Goal: Information Seeking & Learning: Learn about a topic

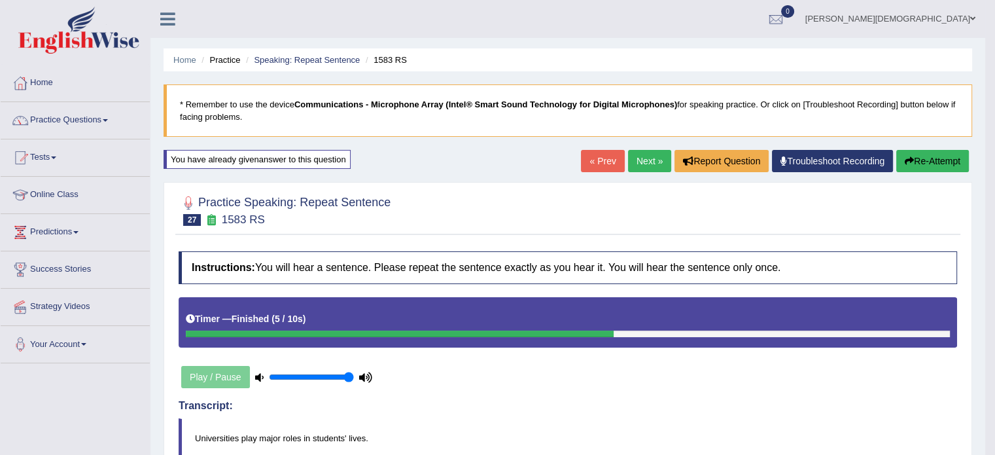
click at [77, 196] on link "Online Class" at bounding box center [75, 193] width 149 height 33
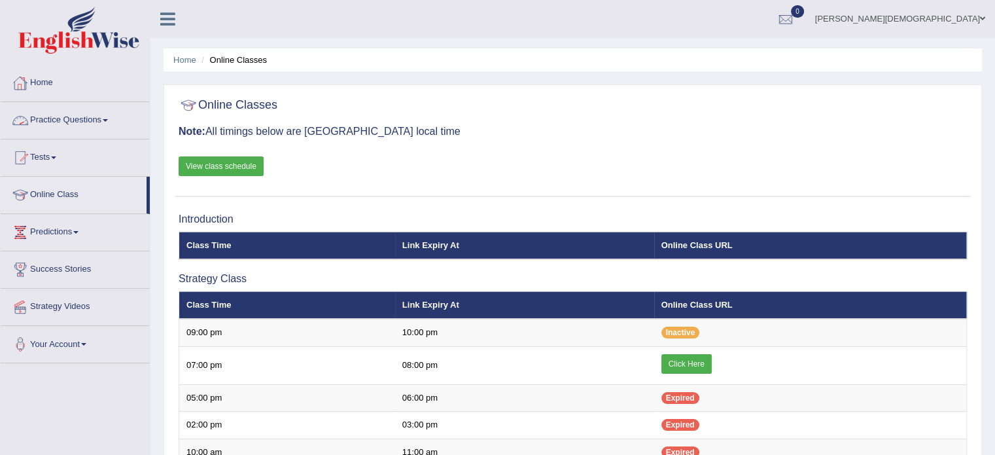
click at [216, 163] on link "View class schedule" at bounding box center [221, 166] width 85 height 20
click at [108, 119] on span at bounding box center [105, 120] width 5 height 3
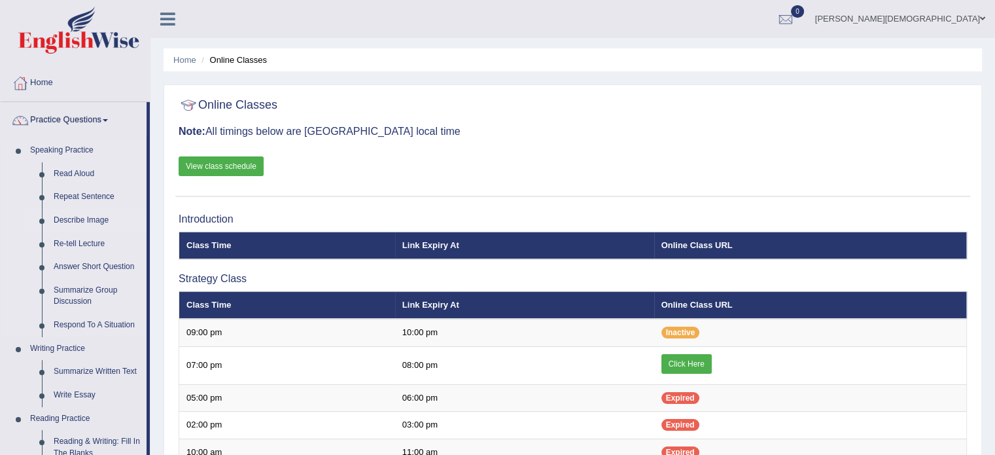
click at [91, 219] on link "Describe Image" at bounding box center [97, 221] width 99 height 24
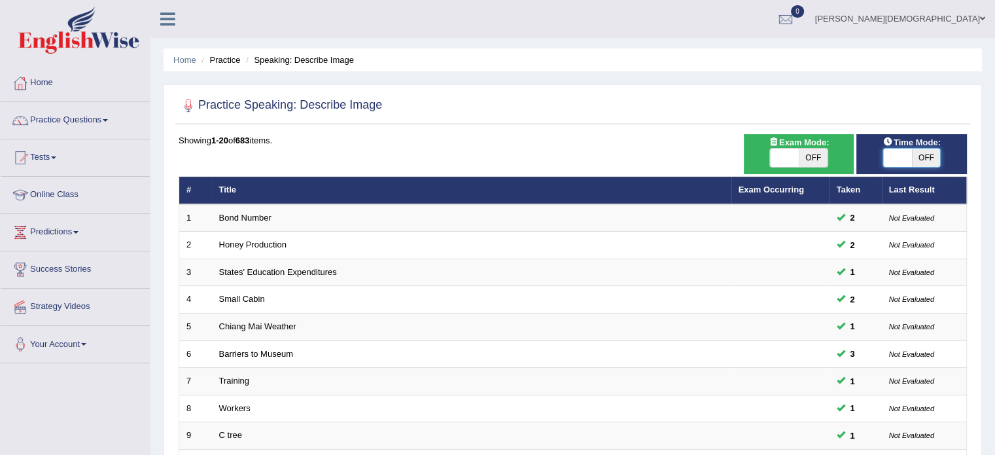
click at [891, 157] on span at bounding box center [897, 157] width 29 height 18
checkbox input "true"
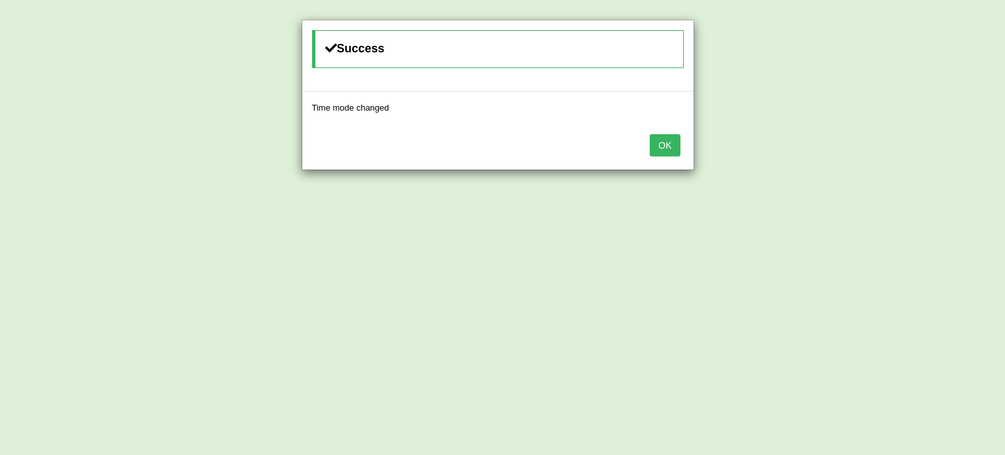
click at [672, 147] on button "OK" at bounding box center [664, 145] width 30 height 22
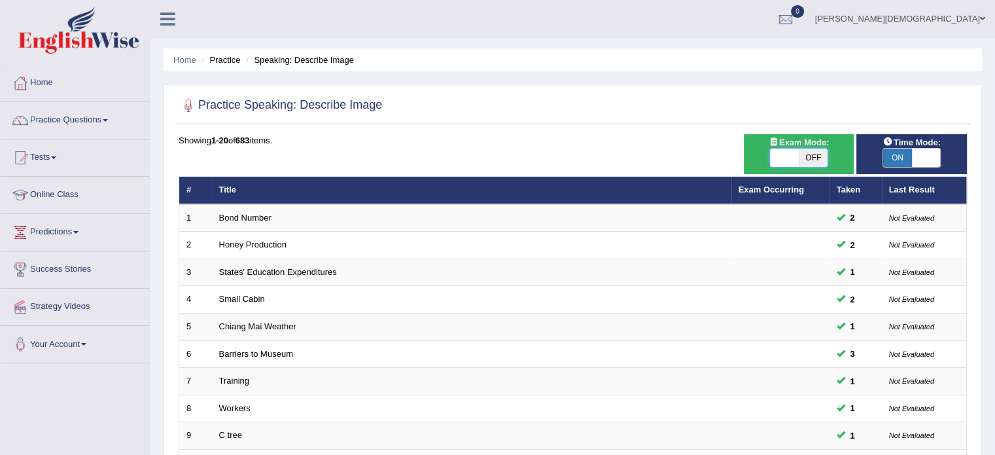
click at [772, 154] on span at bounding box center [784, 157] width 29 height 18
checkbox input "true"
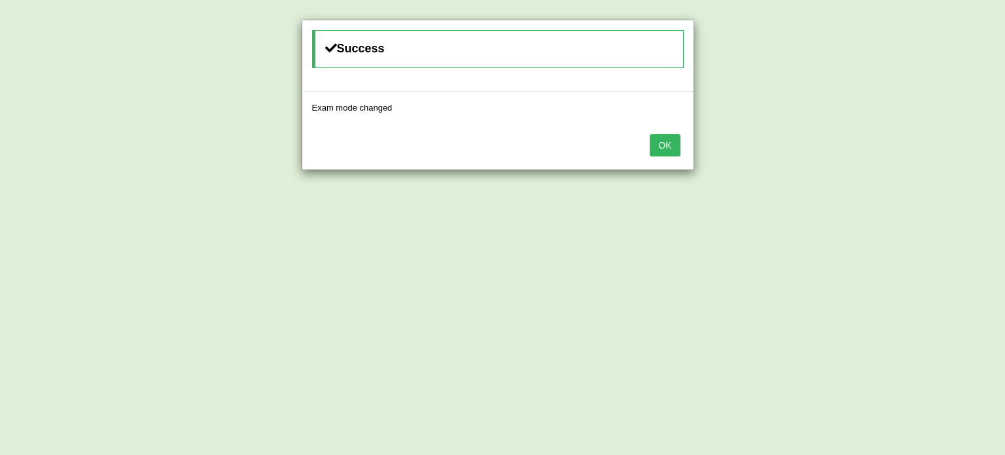
click at [667, 145] on button "OK" at bounding box center [664, 145] width 30 height 22
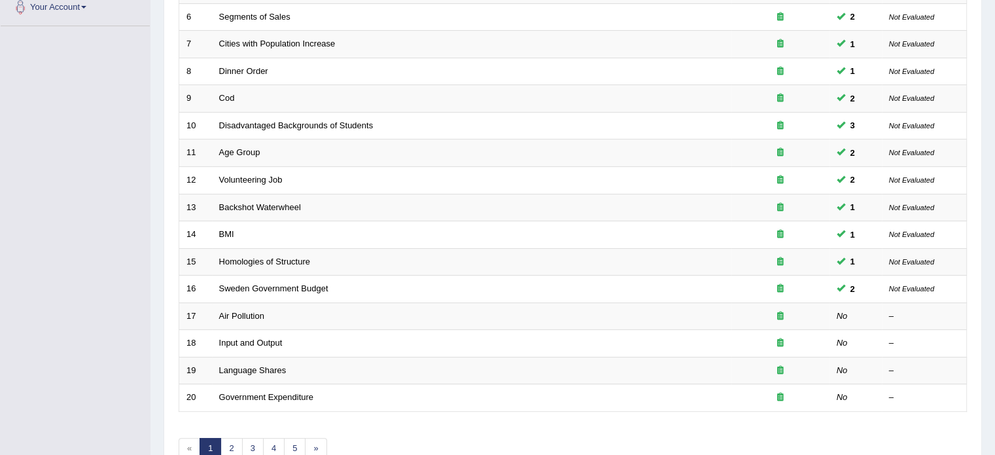
scroll to position [407, 0]
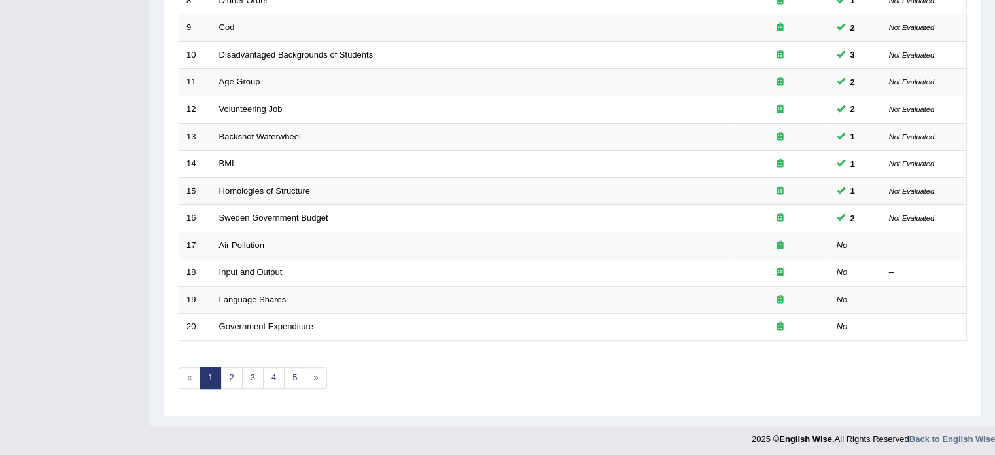
click at [564, 365] on div "Showing 1-20 of 93 items. # Title Exam Occurring Taken Last Result 1 Carbon Dio…" at bounding box center [573, 66] width 788 height 678
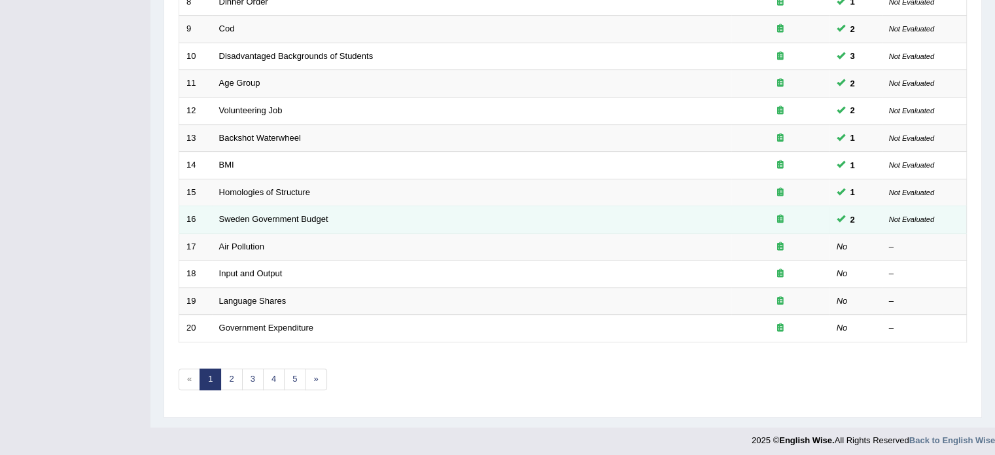
scroll to position [406, 0]
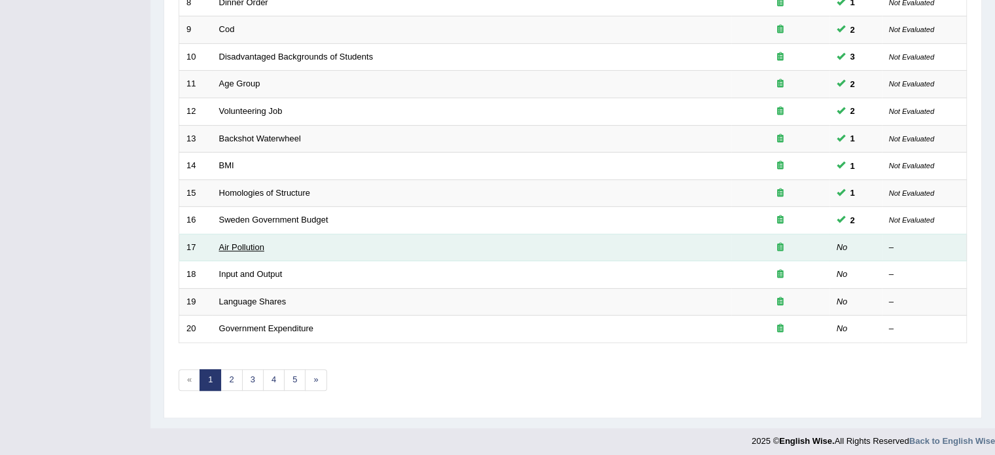
click at [250, 245] on link "Air Pollution" at bounding box center [241, 247] width 45 height 10
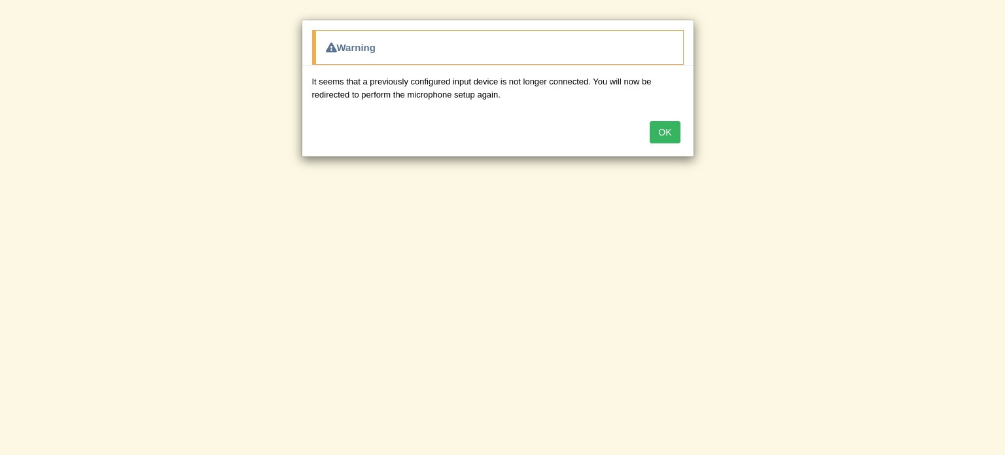
click at [661, 132] on button "OK" at bounding box center [664, 132] width 30 height 22
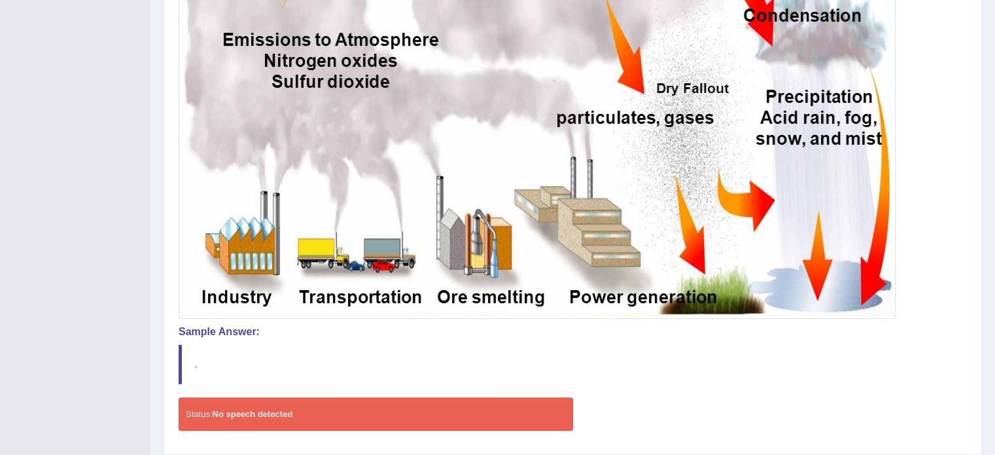
scroll to position [485, 0]
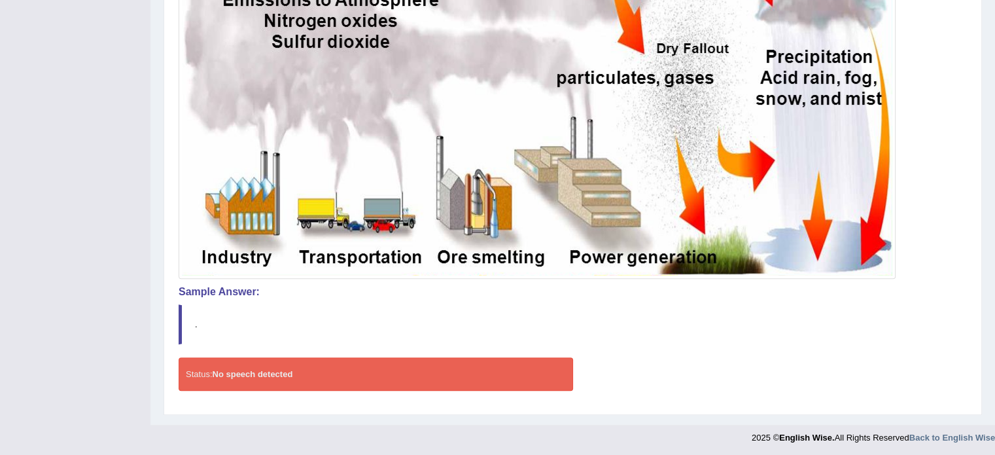
click at [230, 288] on h4 "Sample Answer:" at bounding box center [573, 292] width 788 height 12
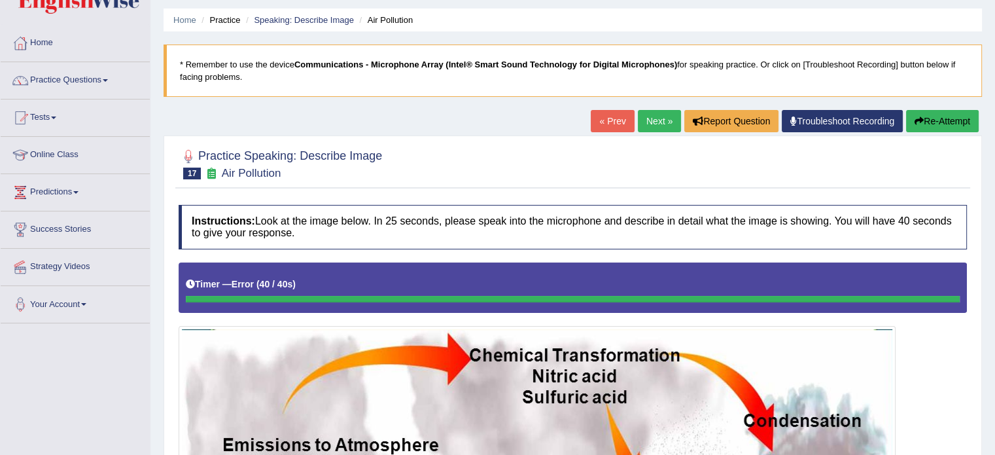
scroll to position [0, 0]
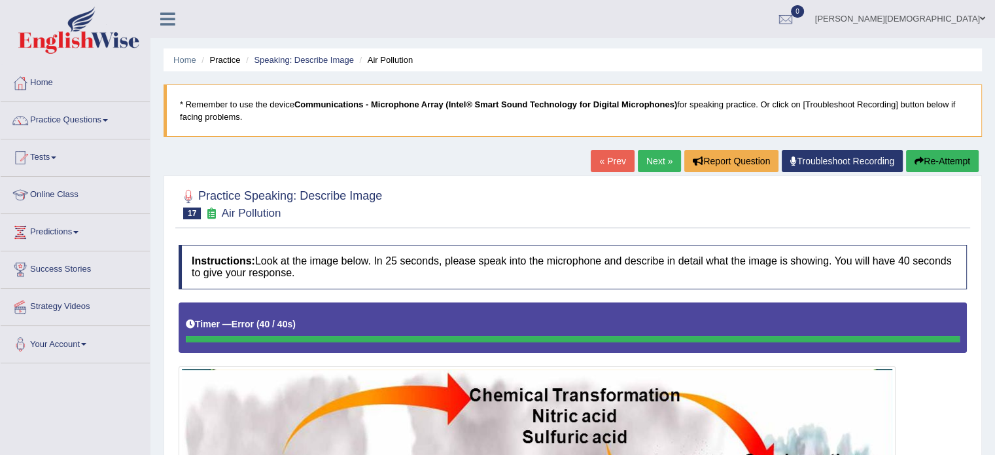
click at [109, 122] on link "Practice Questions" at bounding box center [75, 118] width 149 height 33
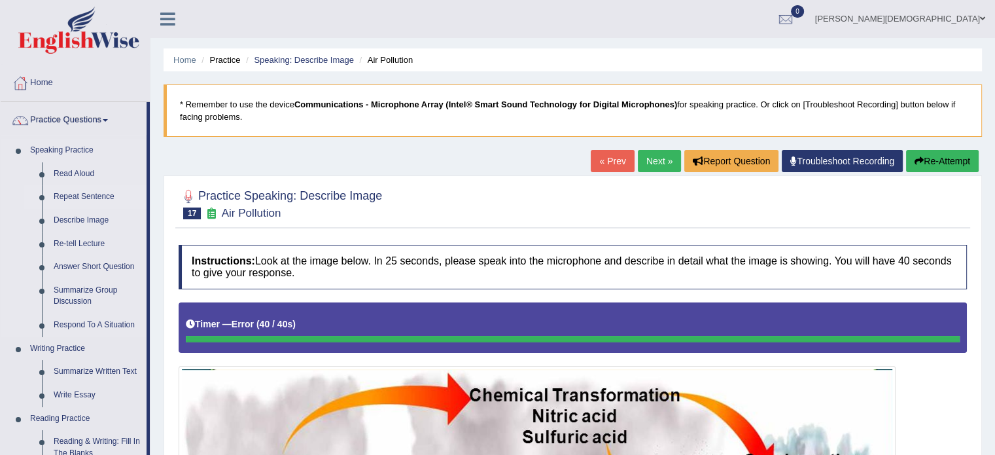
click at [97, 196] on link "Repeat Sentence" at bounding box center [97, 197] width 99 height 24
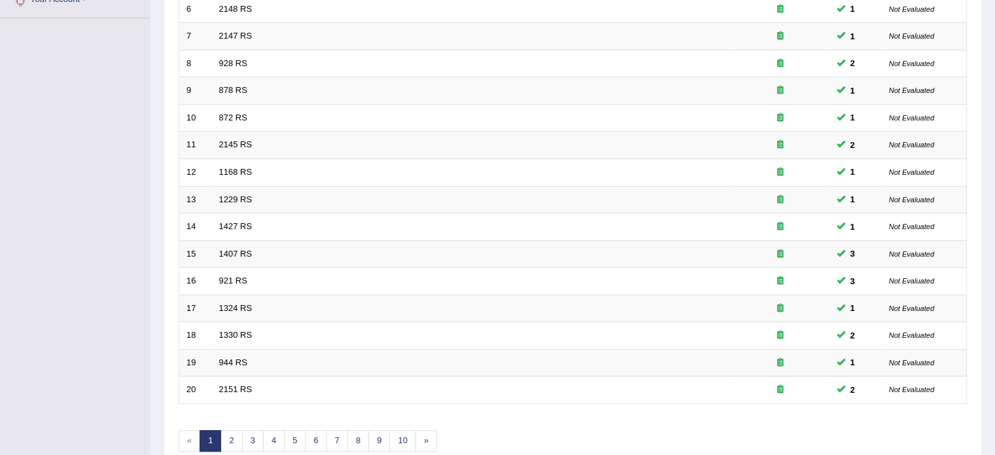
scroll to position [407, 0]
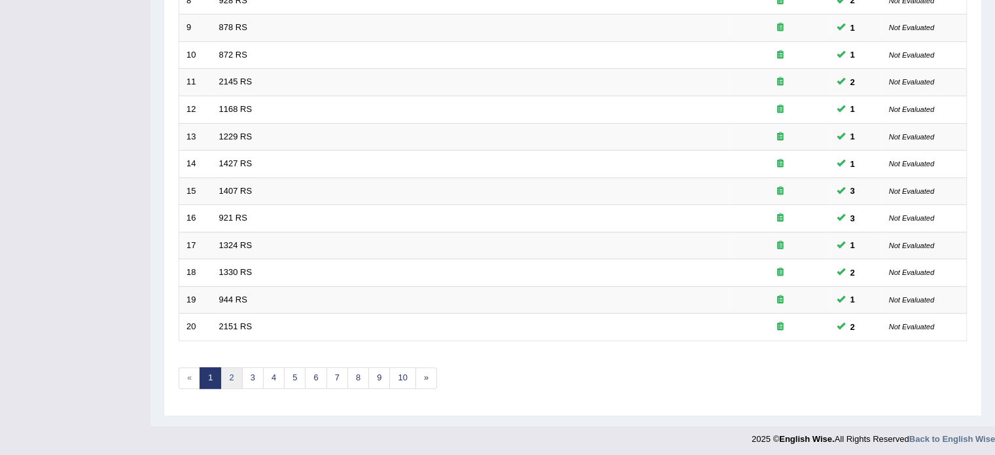
click at [230, 373] on link "2" at bounding box center [231, 378] width 22 height 22
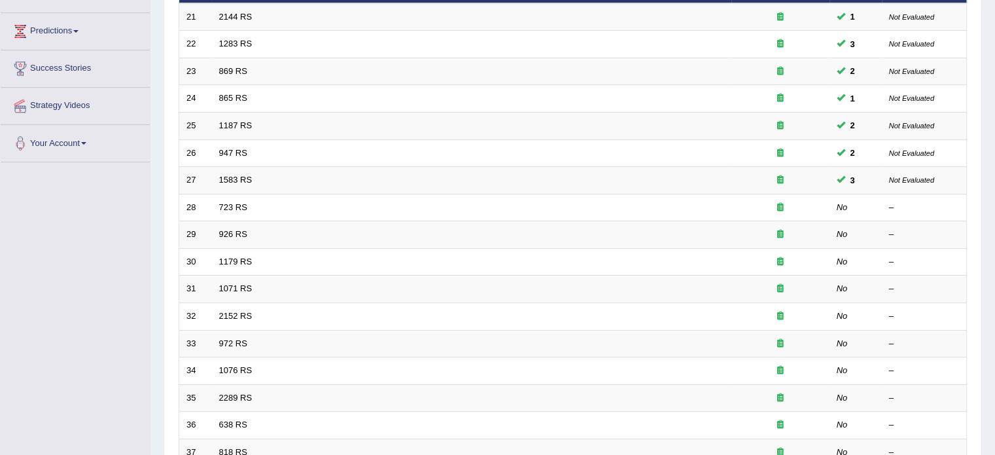
scroll to position [201, 0]
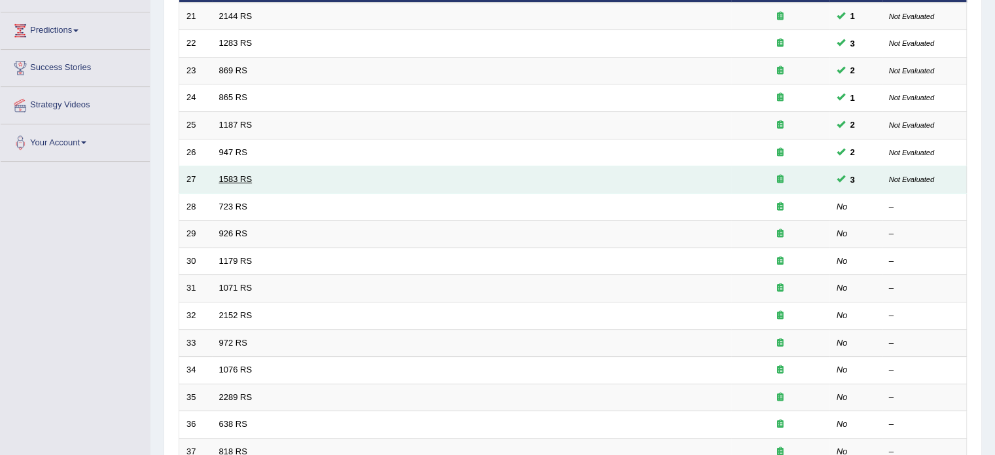
click at [242, 175] on link "1583 RS" at bounding box center [235, 179] width 33 height 10
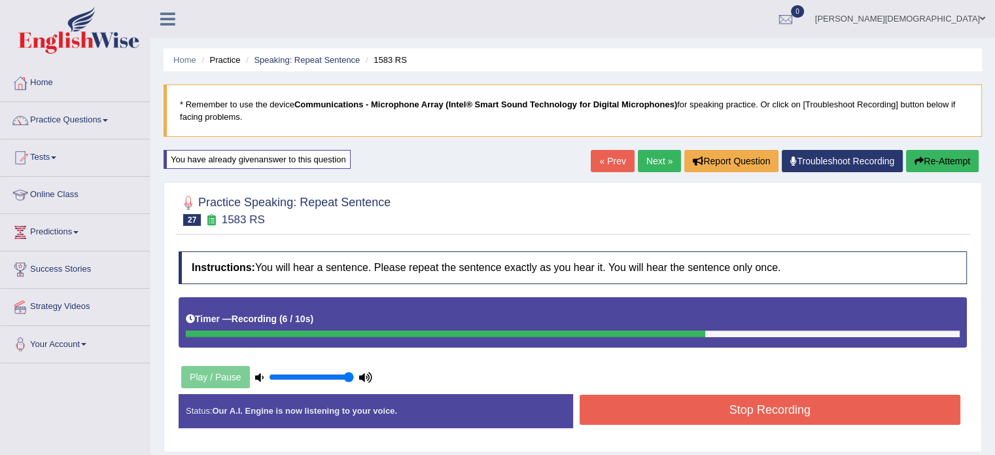
click at [724, 407] on button "Stop Recording" at bounding box center [770, 409] width 381 height 30
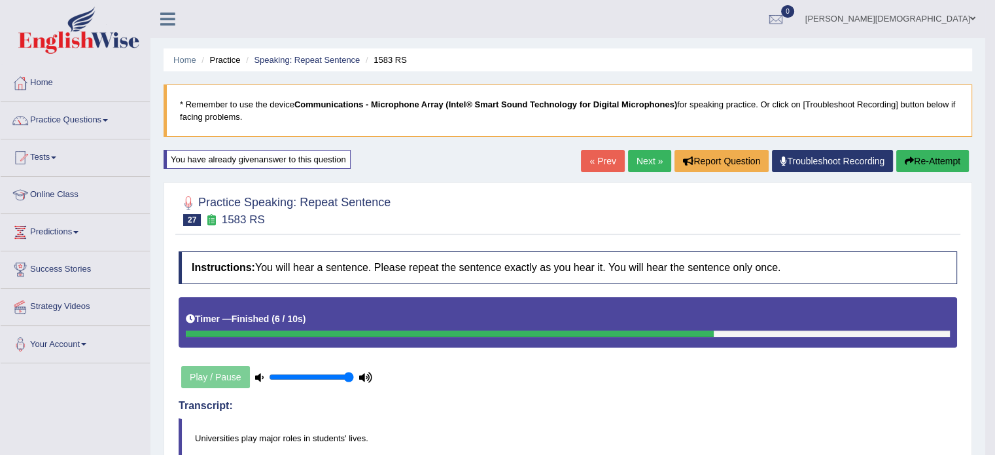
click at [634, 164] on link "Next »" at bounding box center [649, 161] width 43 height 22
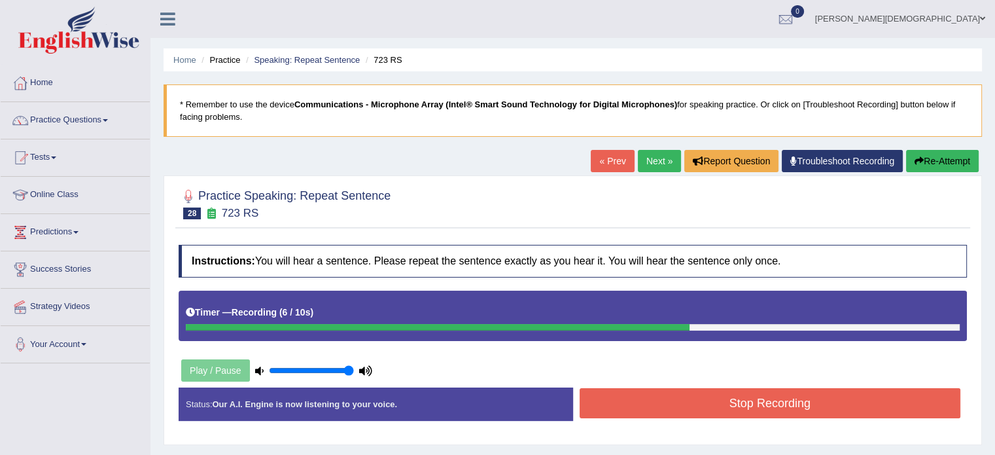
click at [764, 399] on button "Stop Recording" at bounding box center [770, 403] width 381 height 30
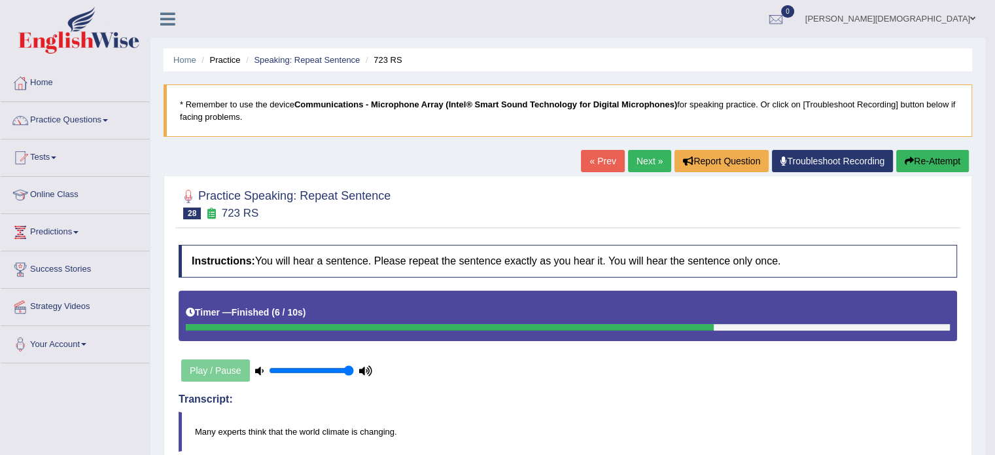
click at [924, 164] on button "Re-Attempt" at bounding box center [932, 161] width 73 height 22
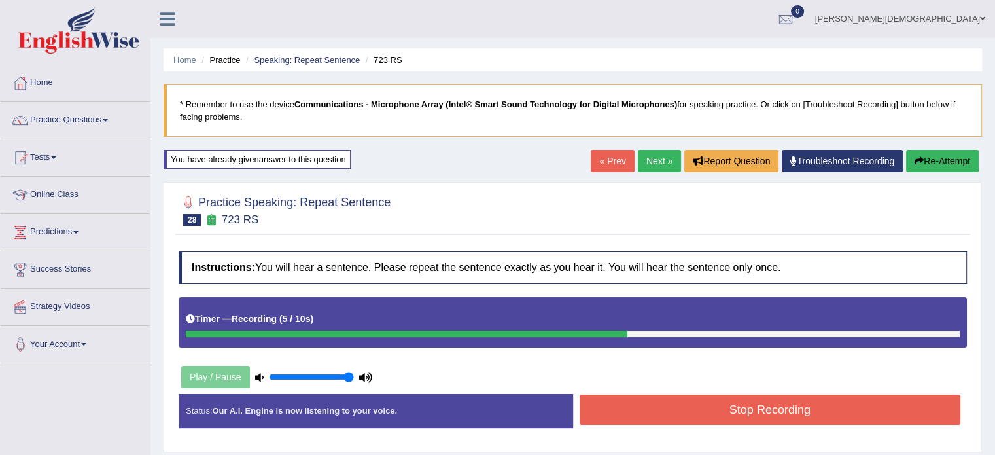
click at [782, 409] on button "Stop Recording" at bounding box center [770, 409] width 381 height 30
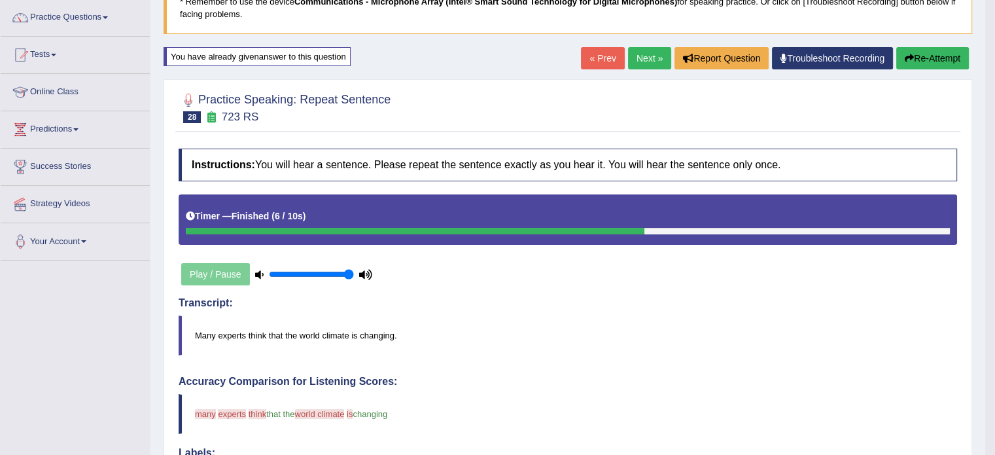
scroll to position [102, 0]
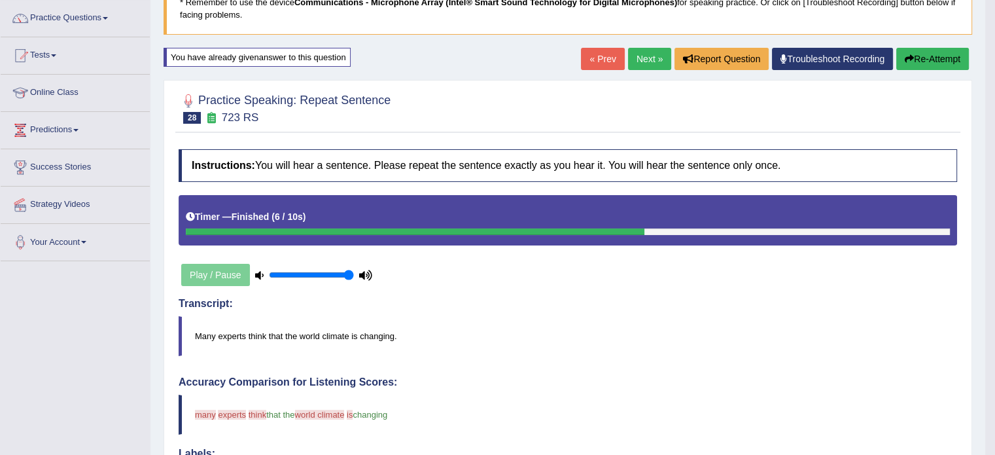
click at [640, 57] on link "Next »" at bounding box center [649, 59] width 43 height 22
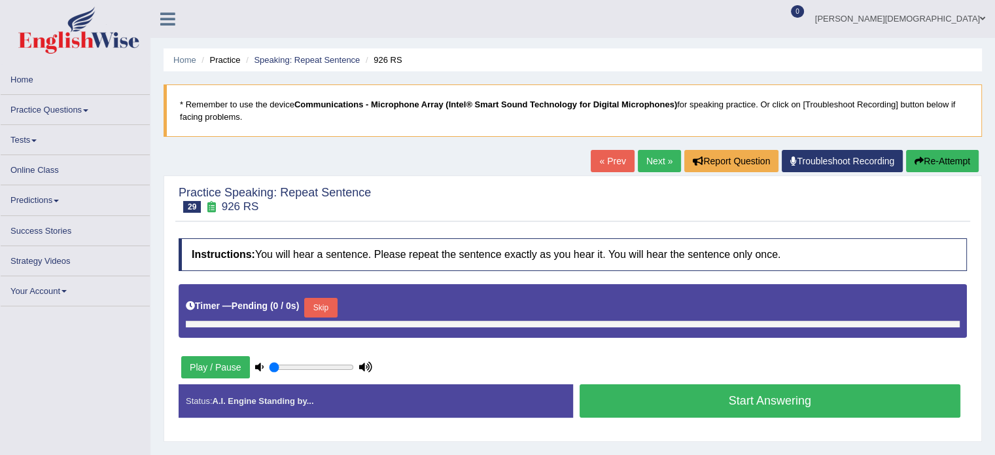
type input "1"
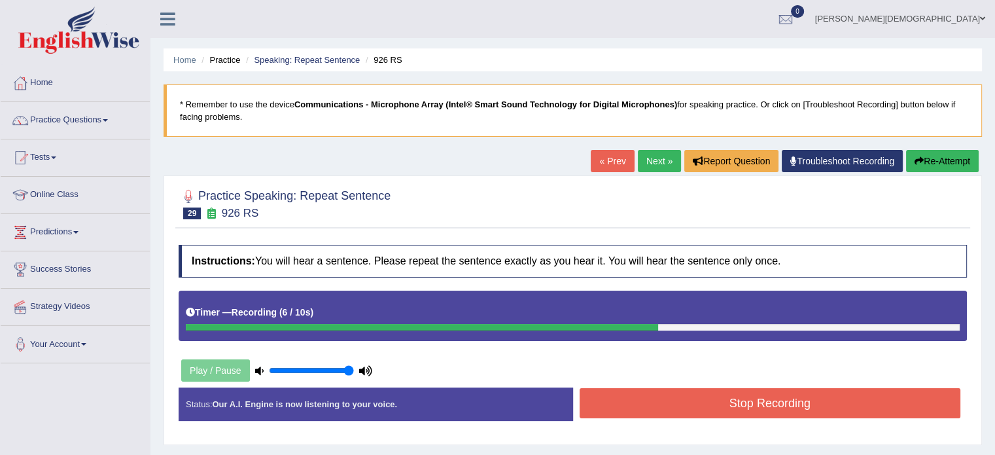
click at [764, 410] on button "Stop Recording" at bounding box center [770, 403] width 381 height 30
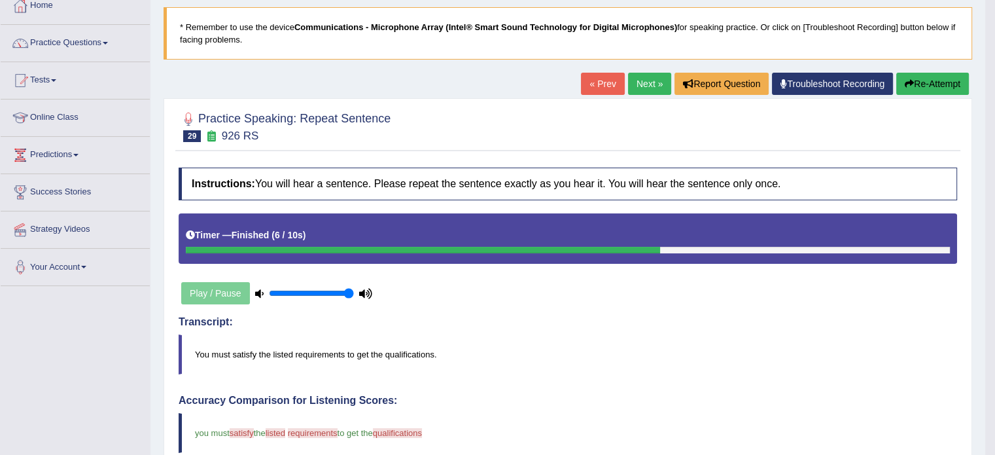
scroll to position [75, 0]
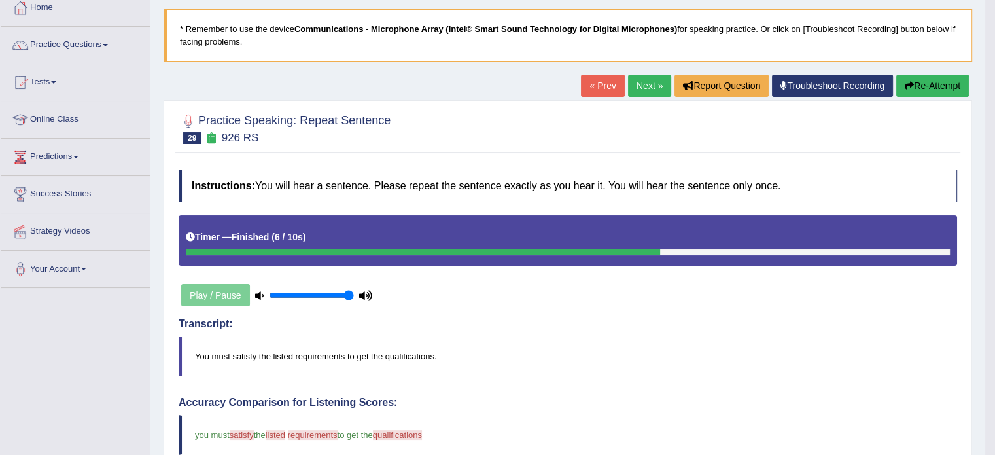
click at [646, 78] on link "Next »" at bounding box center [649, 86] width 43 height 22
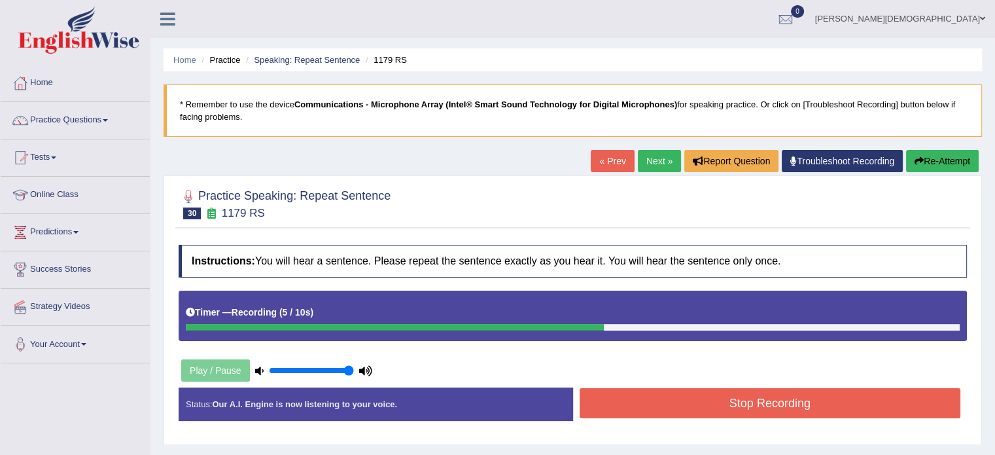
click at [793, 402] on button "Stop Recording" at bounding box center [770, 403] width 381 height 30
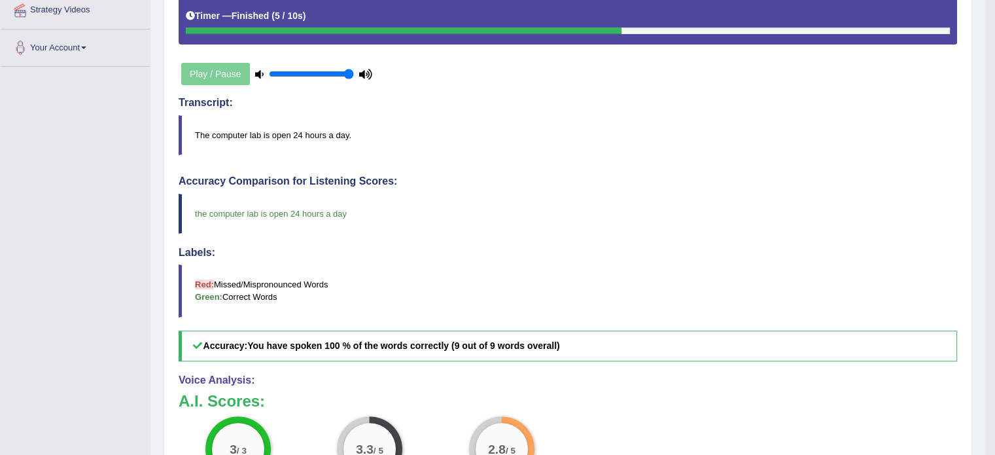
scroll to position [292, 0]
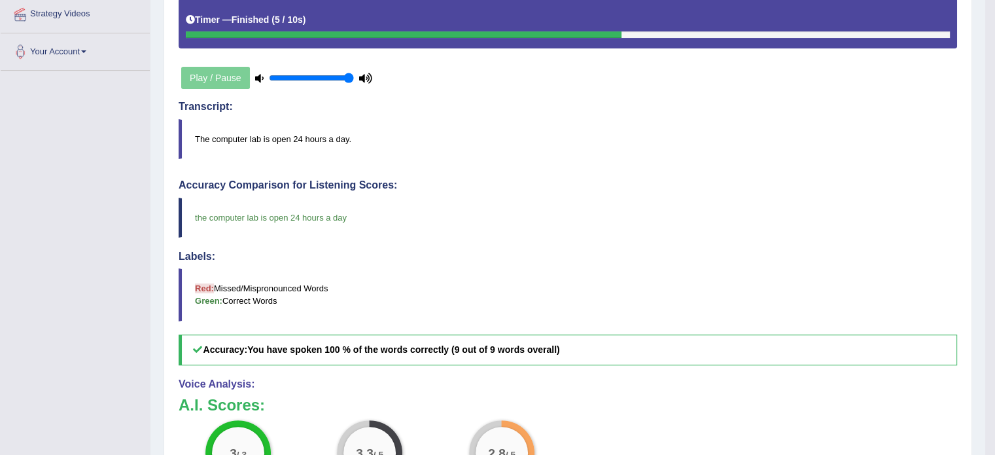
click at [196, 340] on h5 "Accuracy: You have spoken 100 % of the words correctly (9 out of 9 words overal…" at bounding box center [568, 349] width 778 height 31
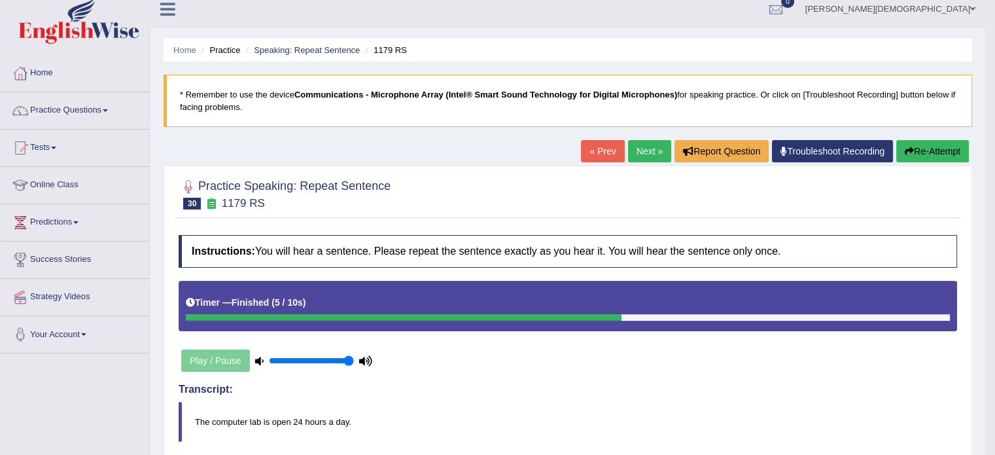
scroll to position [0, 0]
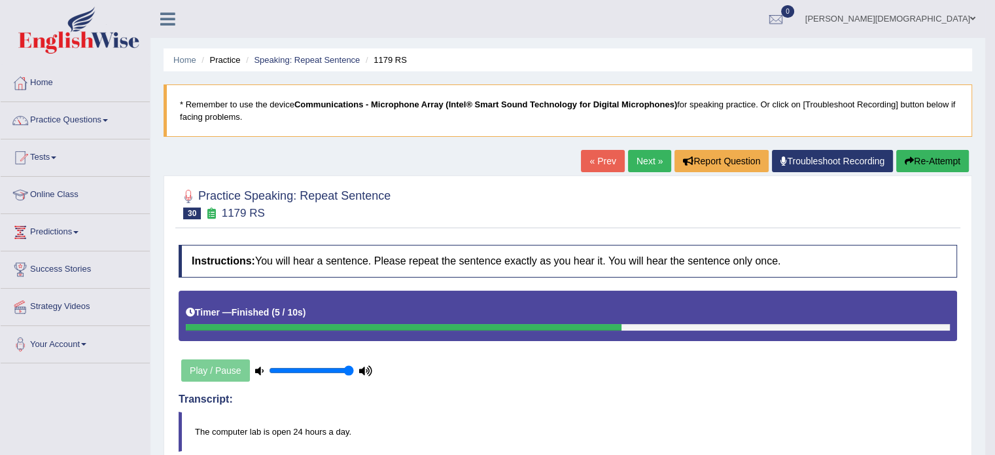
click at [638, 163] on link "Next »" at bounding box center [649, 161] width 43 height 22
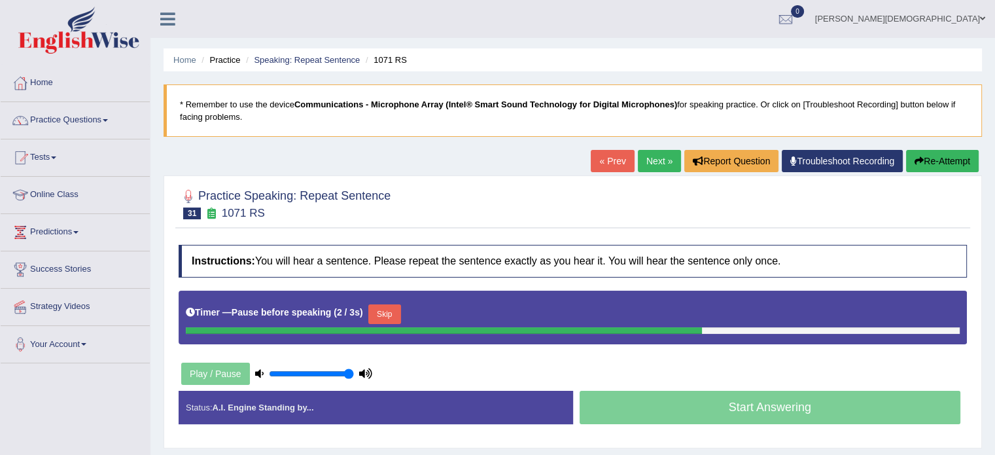
click at [941, 165] on button "Re-Attempt" at bounding box center [942, 161] width 73 height 22
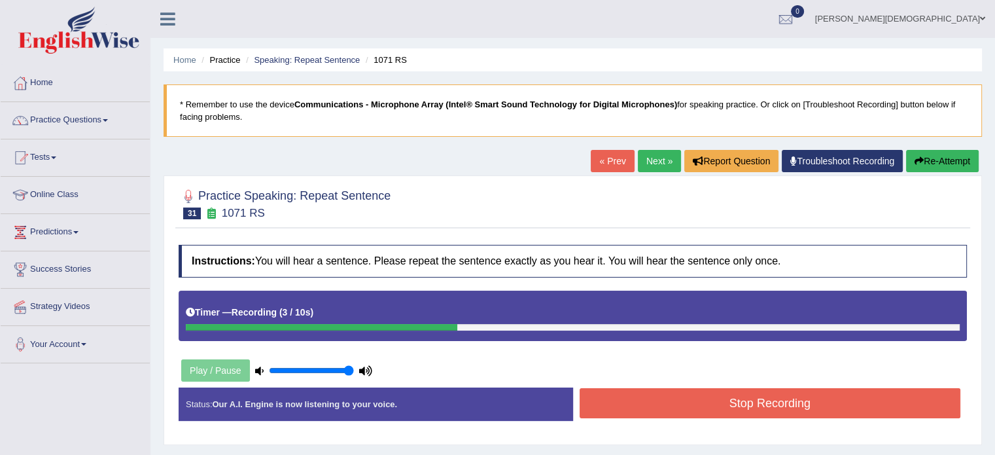
click at [941, 165] on button "Re-Attempt" at bounding box center [942, 161] width 73 height 22
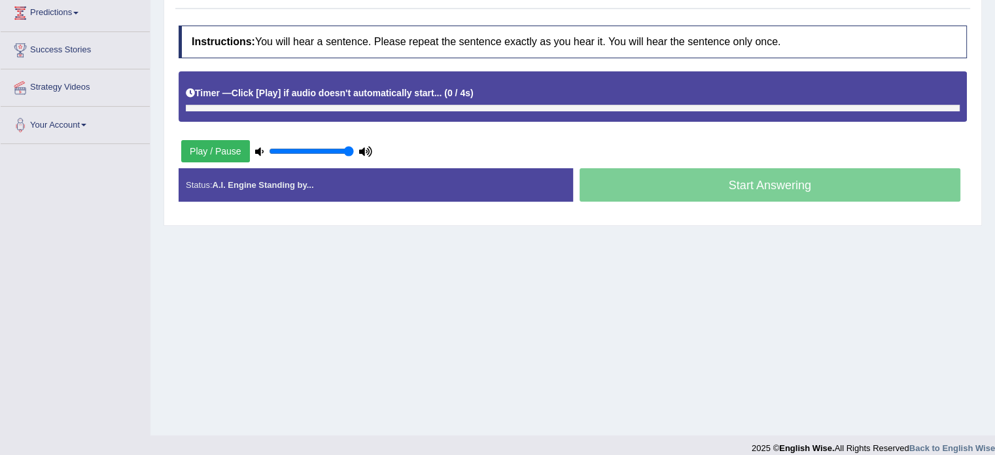
scroll to position [232, 0]
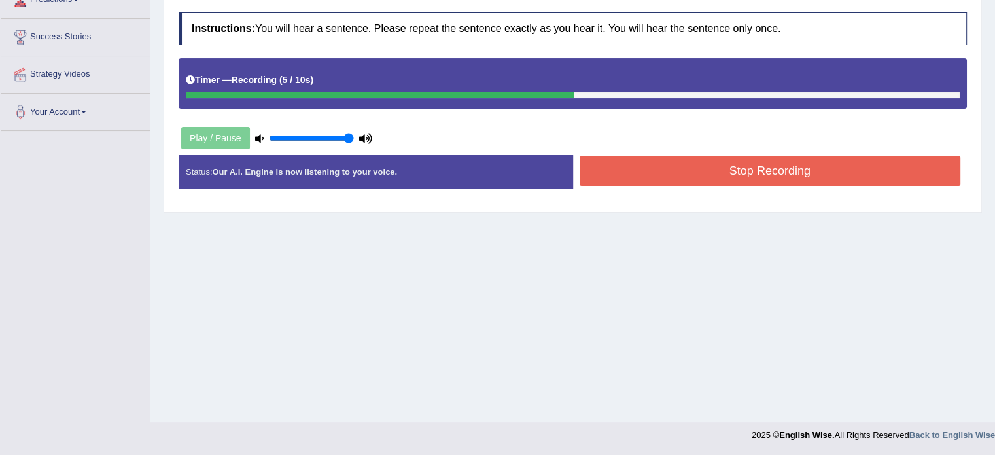
click at [906, 165] on button "Stop Recording" at bounding box center [770, 171] width 381 height 30
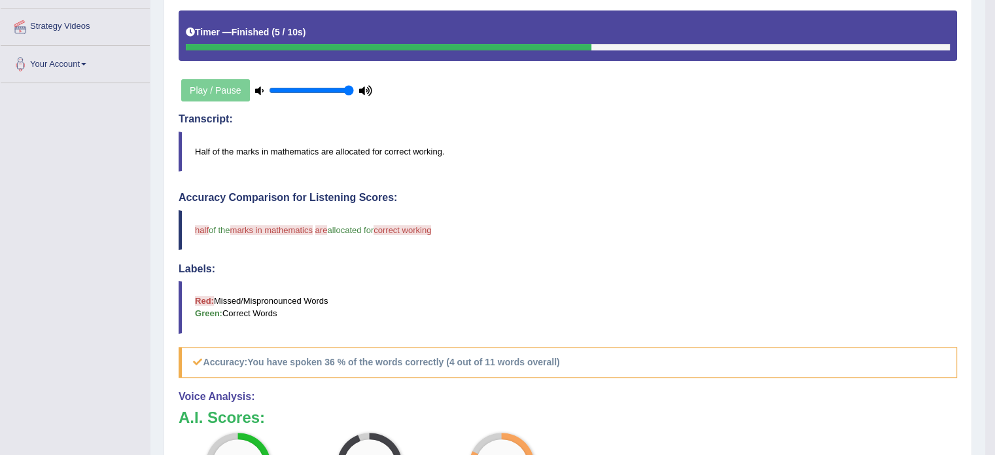
scroll to position [0, 0]
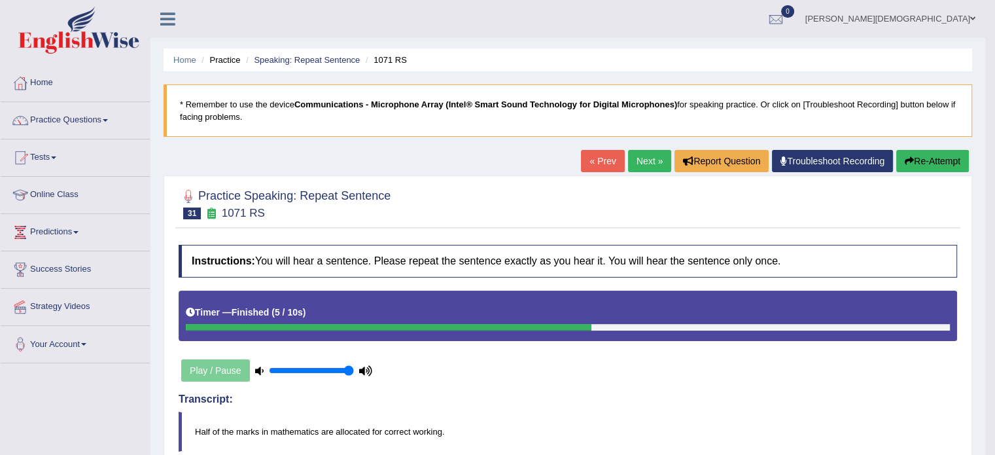
click at [641, 163] on link "Next »" at bounding box center [649, 161] width 43 height 22
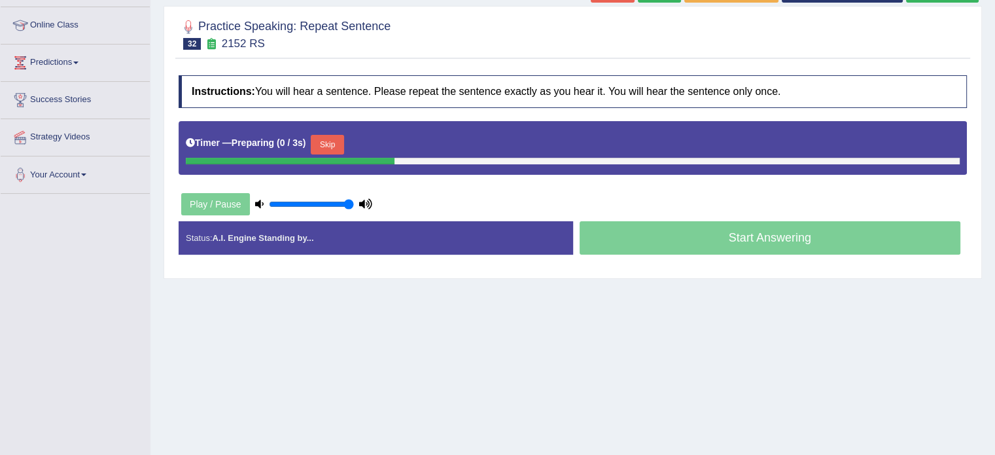
scroll to position [171, 0]
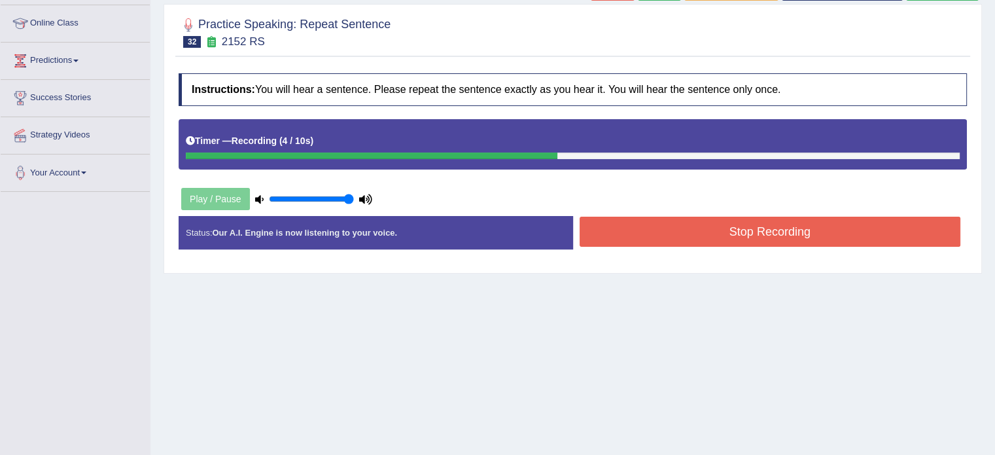
click at [786, 230] on button "Stop Recording" at bounding box center [770, 231] width 381 height 30
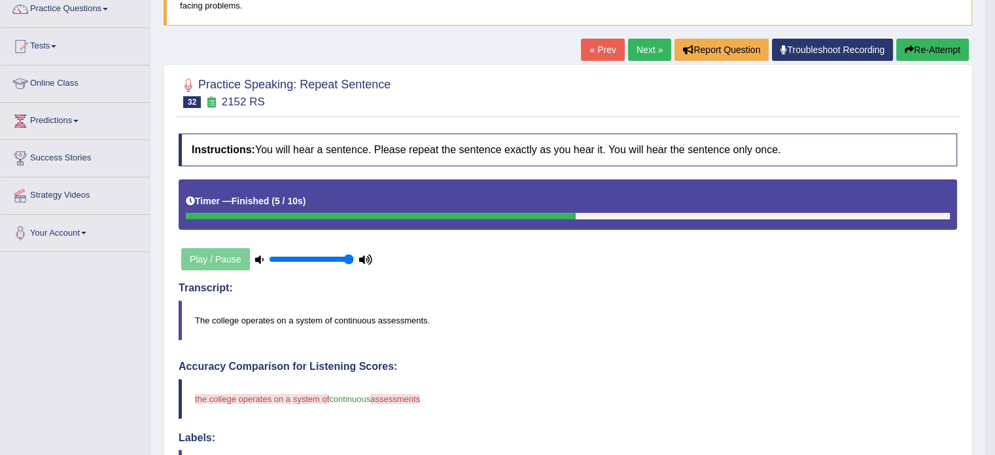
scroll to position [0, 0]
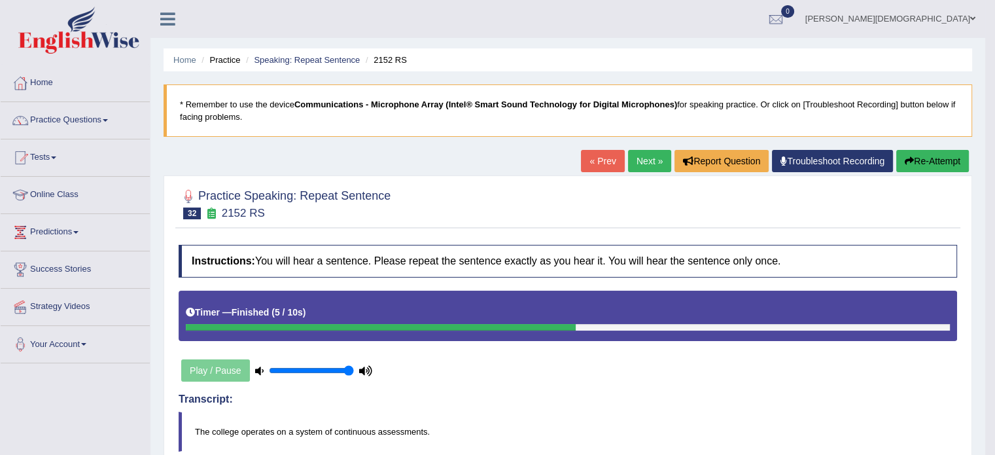
click at [640, 162] on link "Next »" at bounding box center [649, 161] width 43 height 22
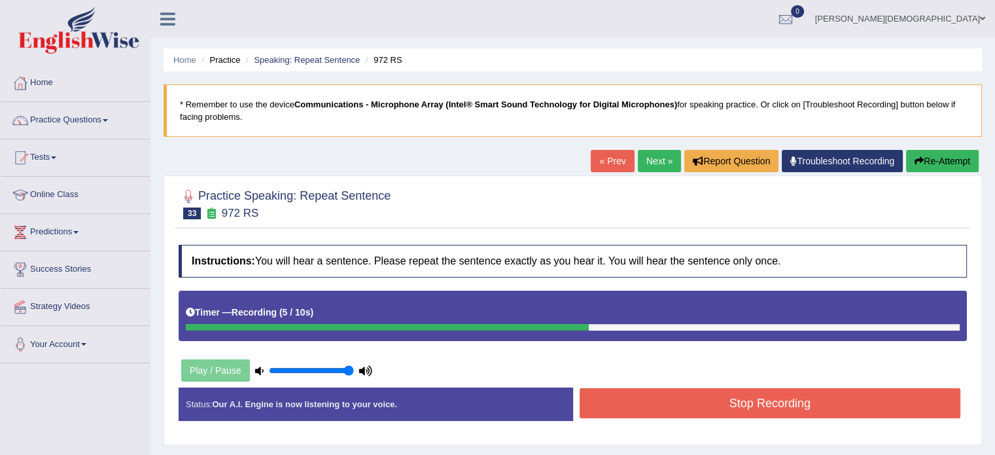
click at [719, 392] on button "Stop Recording" at bounding box center [770, 403] width 381 height 30
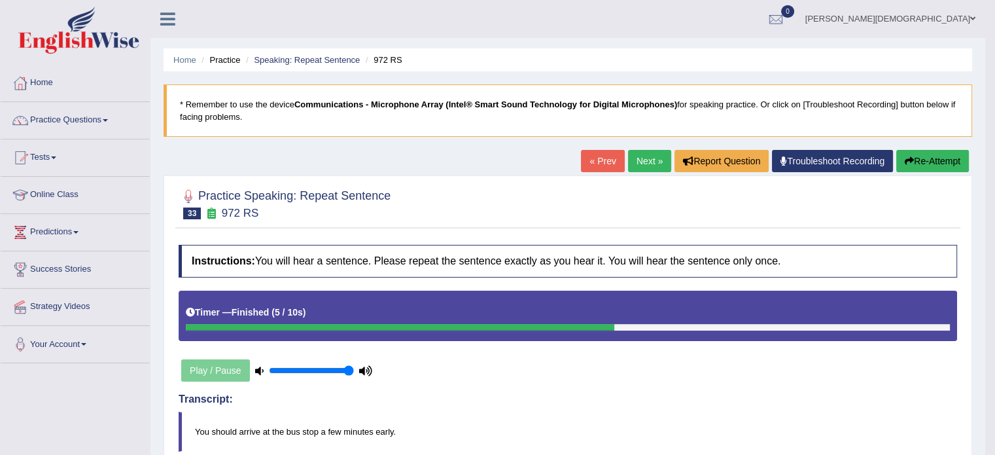
click at [646, 166] on link "Next »" at bounding box center [649, 161] width 43 height 22
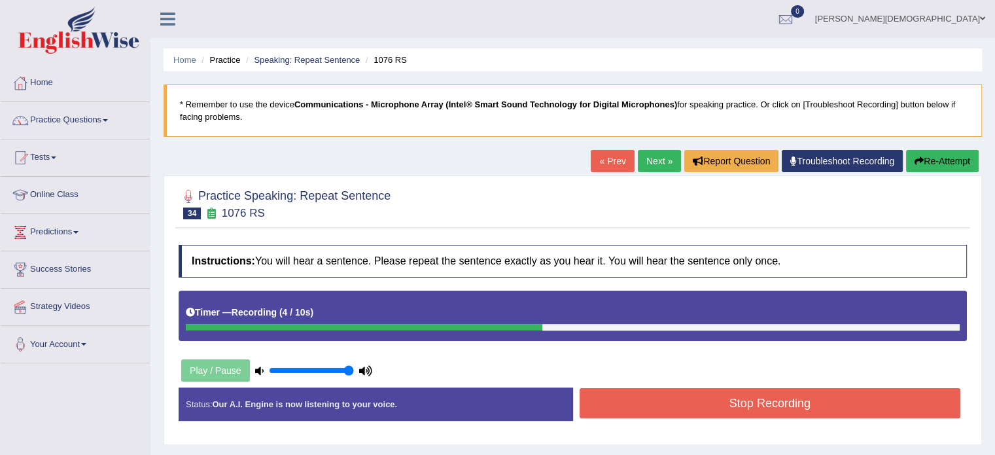
click at [771, 406] on button "Stop Recording" at bounding box center [770, 403] width 381 height 30
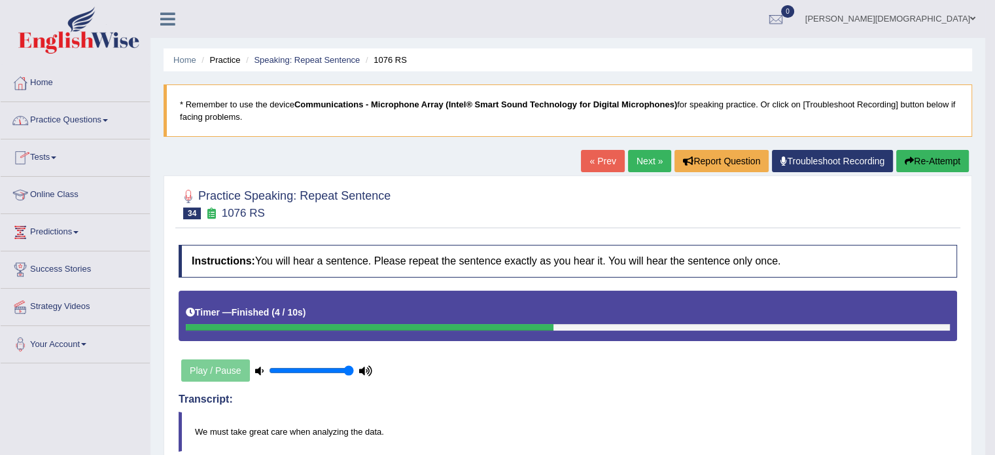
click at [108, 119] on span at bounding box center [105, 120] width 5 height 3
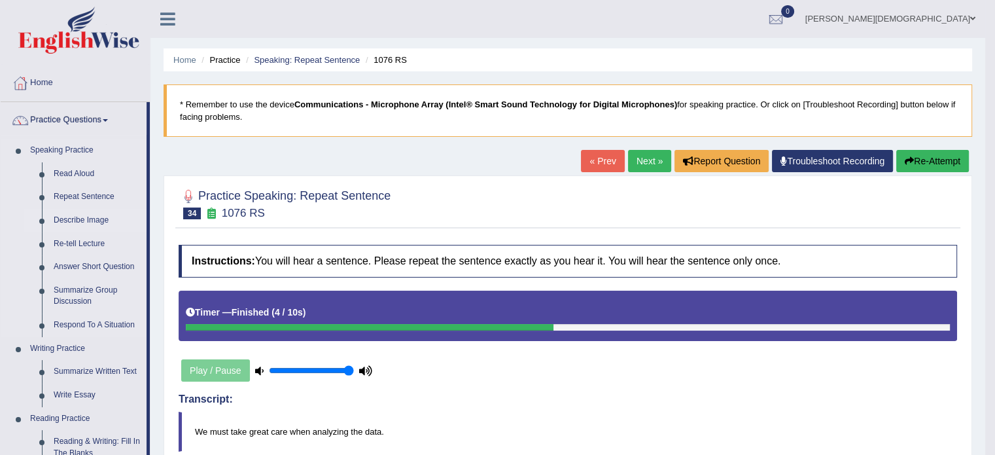
click at [97, 219] on link "Describe Image" at bounding box center [97, 221] width 99 height 24
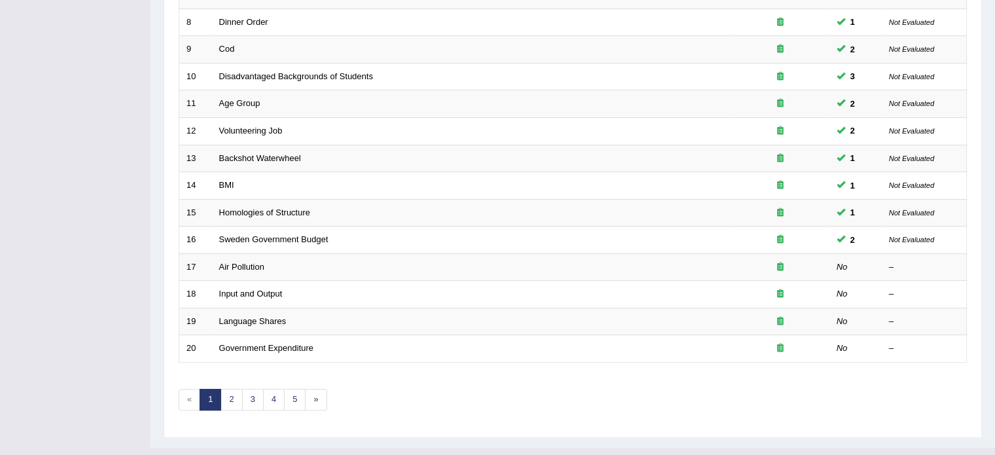
scroll to position [387, 0]
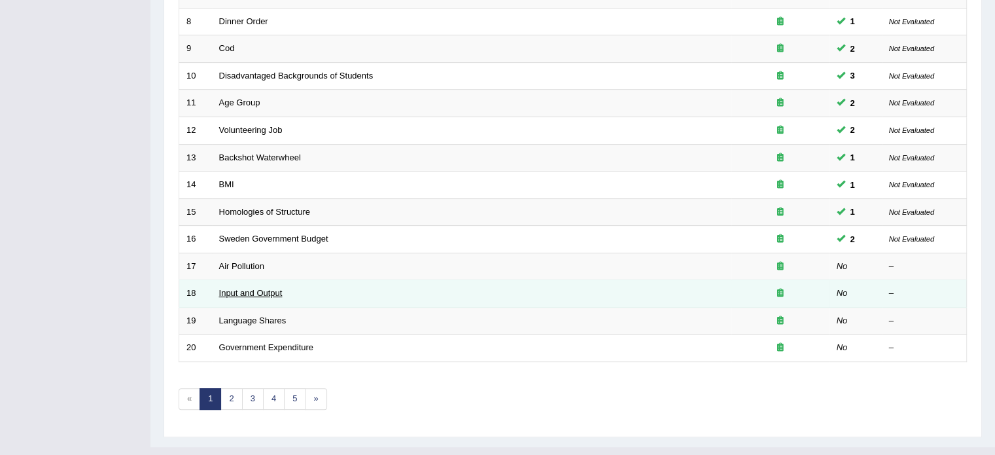
click at [264, 290] on link "Input and Output" at bounding box center [250, 293] width 63 height 10
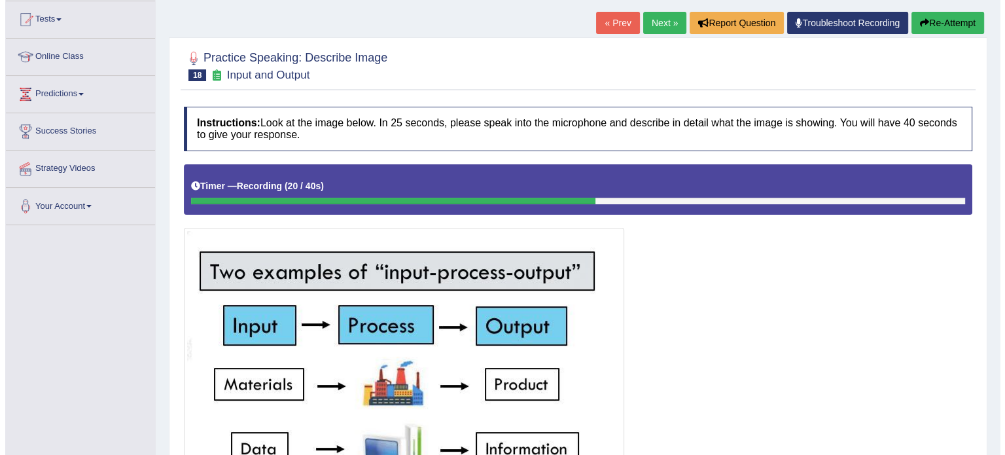
scroll to position [319, 0]
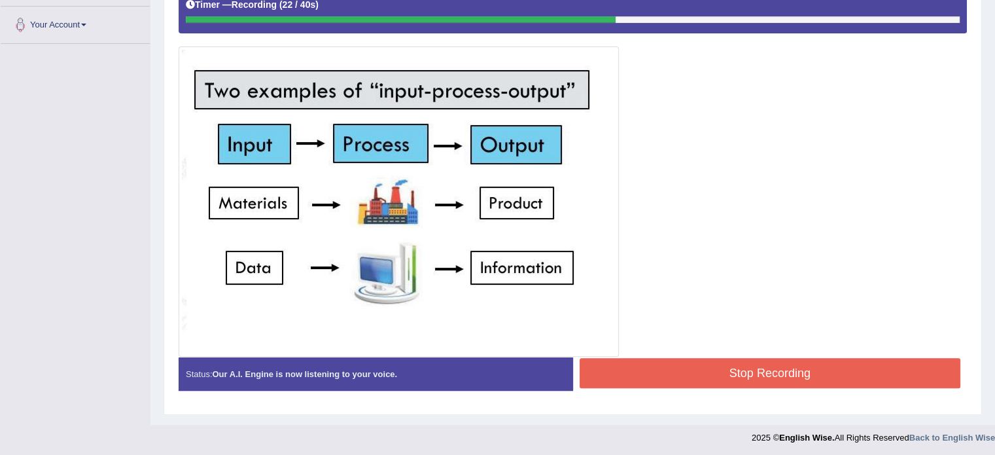
click at [776, 378] on button "Stop Recording" at bounding box center [770, 373] width 381 height 30
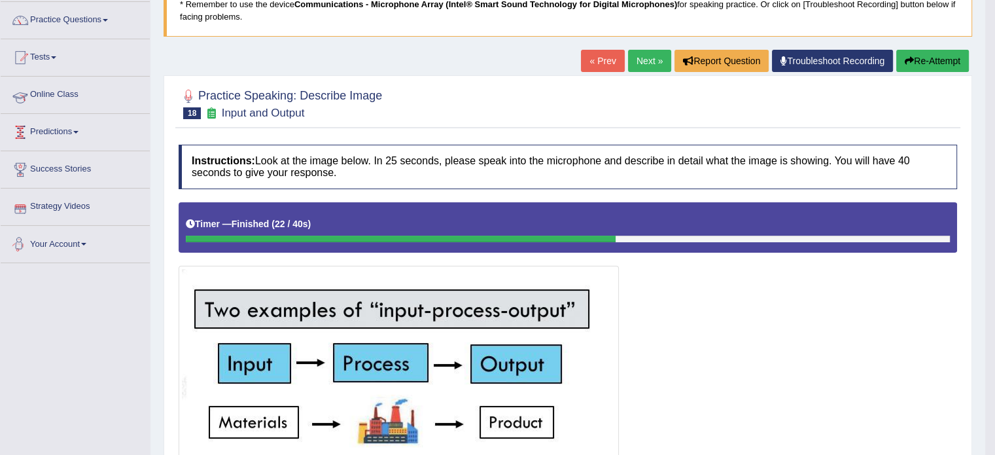
scroll to position [99, 0]
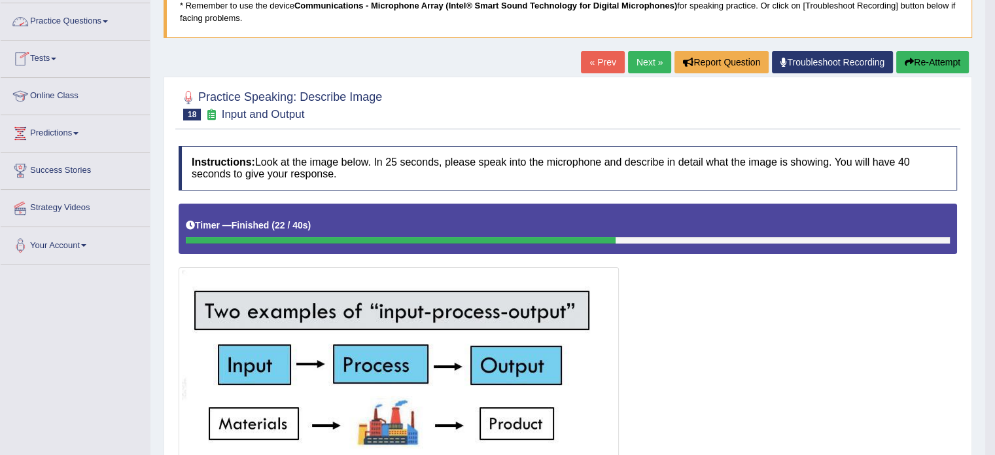
click at [108, 21] on span at bounding box center [105, 21] width 5 height 3
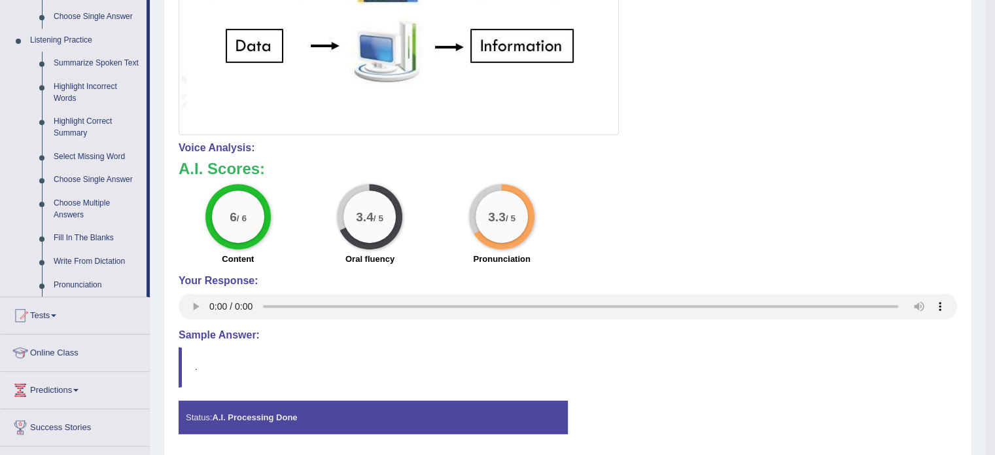
scroll to position [544, 0]
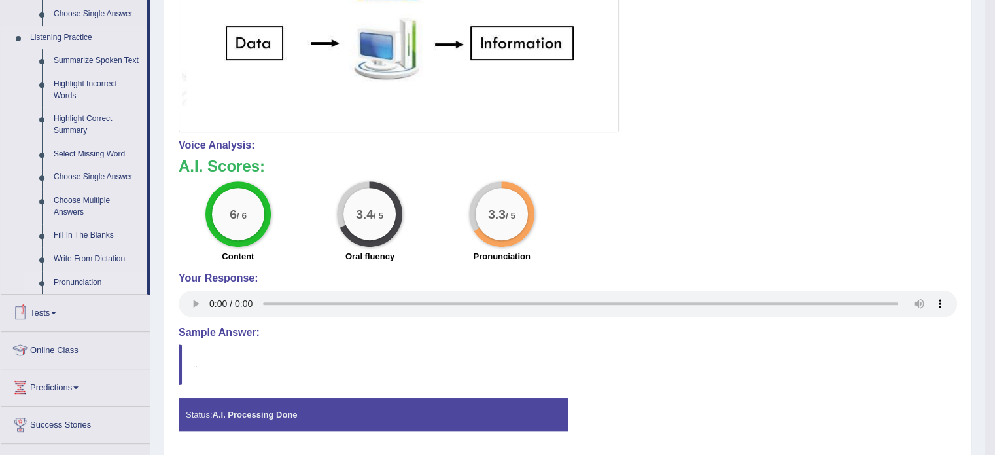
click at [85, 284] on link "Pronunciation" at bounding box center [97, 283] width 99 height 24
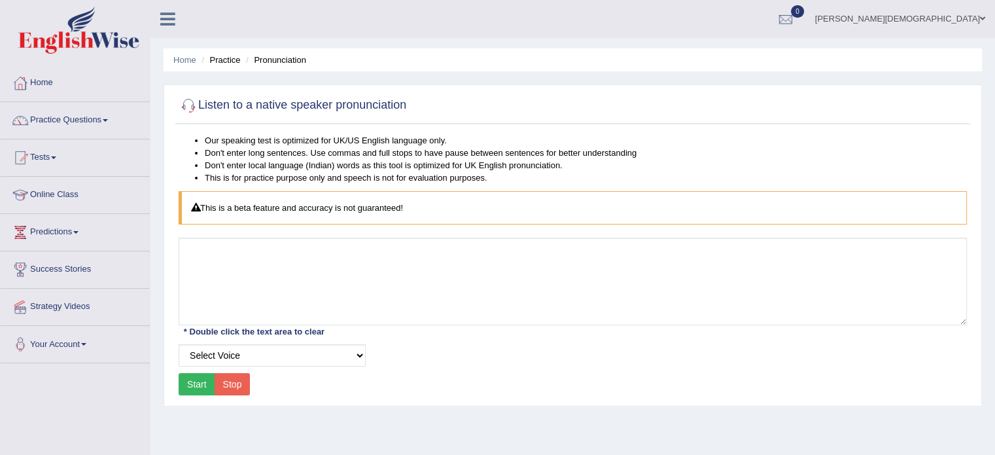
click at [44, 80] on link "Home" at bounding box center [75, 81] width 149 height 33
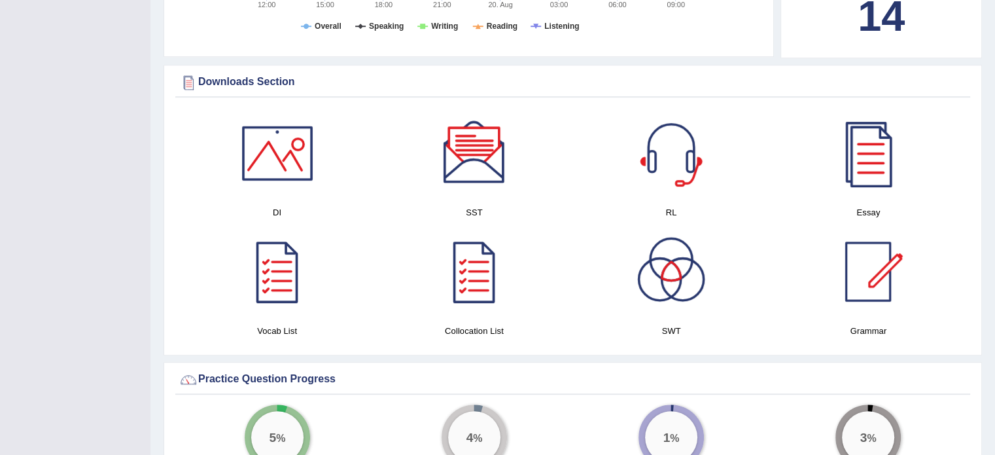
scroll to position [604, 0]
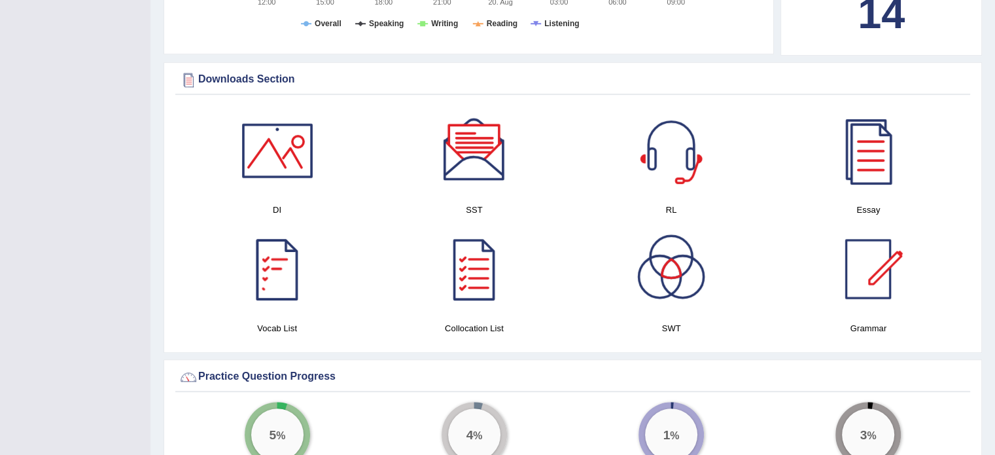
click at [281, 148] on div at bounding box center [278, 151] width 92 height 92
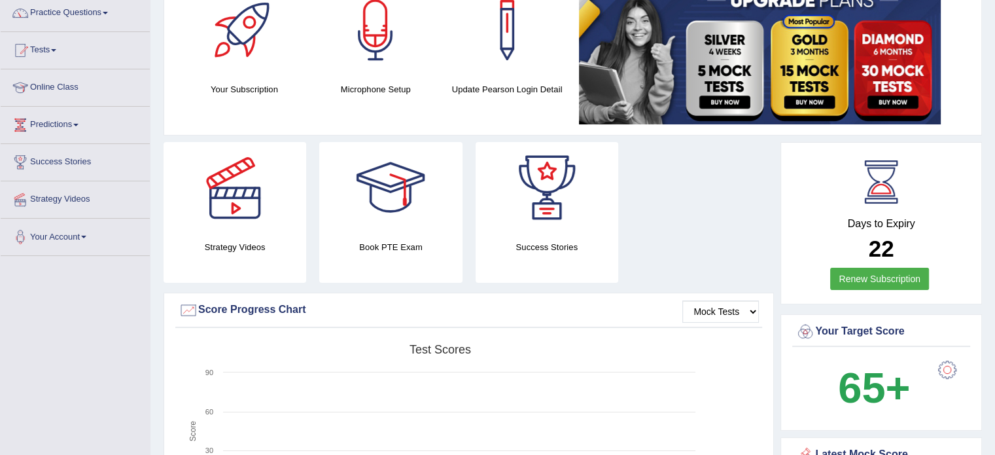
scroll to position [0, 0]
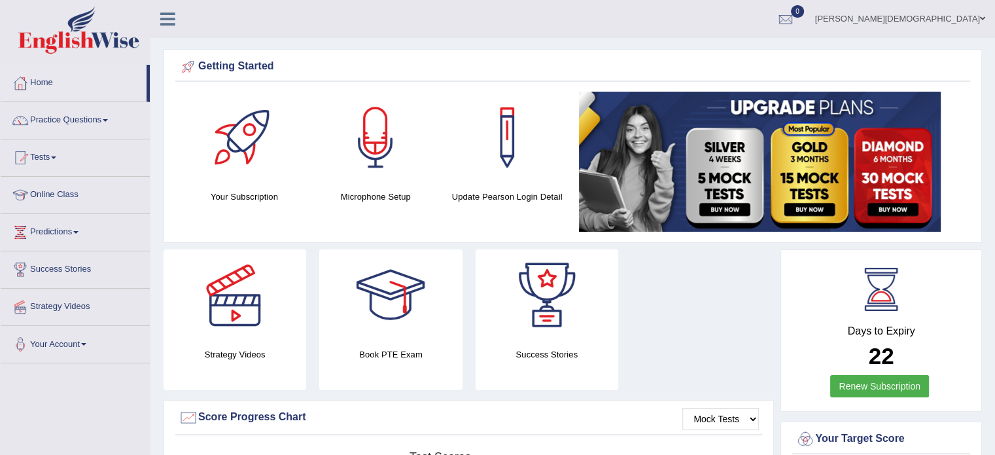
click at [111, 118] on link "Practice Questions" at bounding box center [75, 118] width 149 height 33
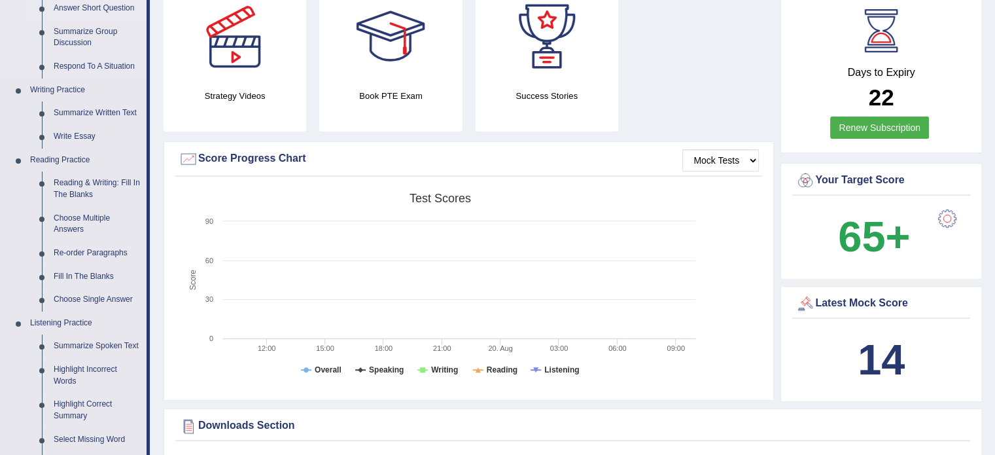
scroll to position [247, 0]
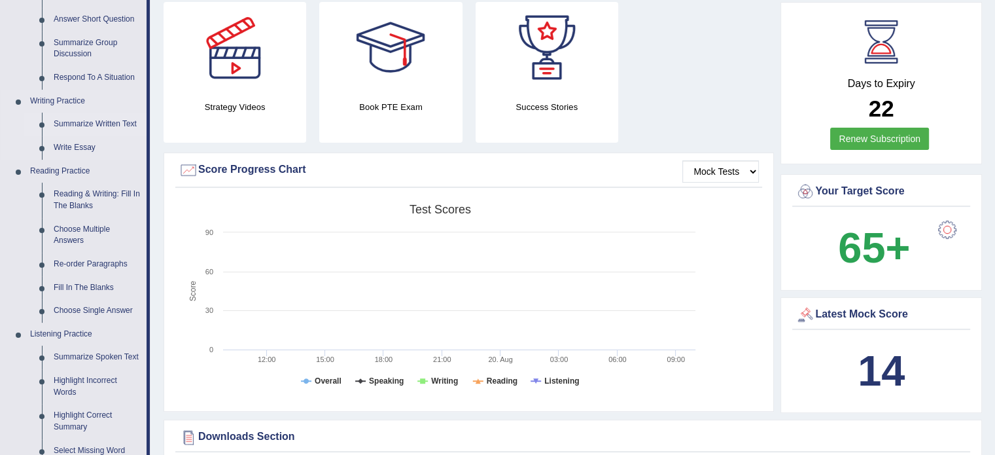
click at [102, 126] on link "Summarize Written Text" at bounding box center [97, 125] width 99 height 24
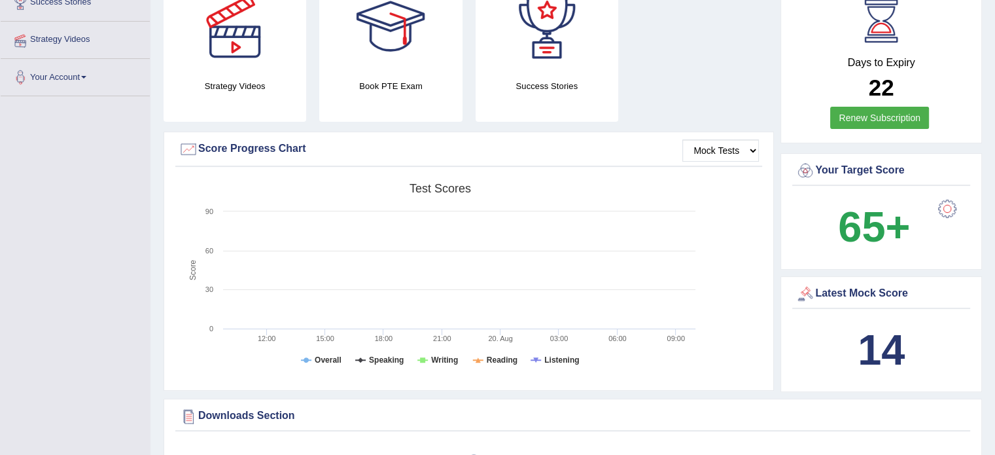
scroll to position [329, 0]
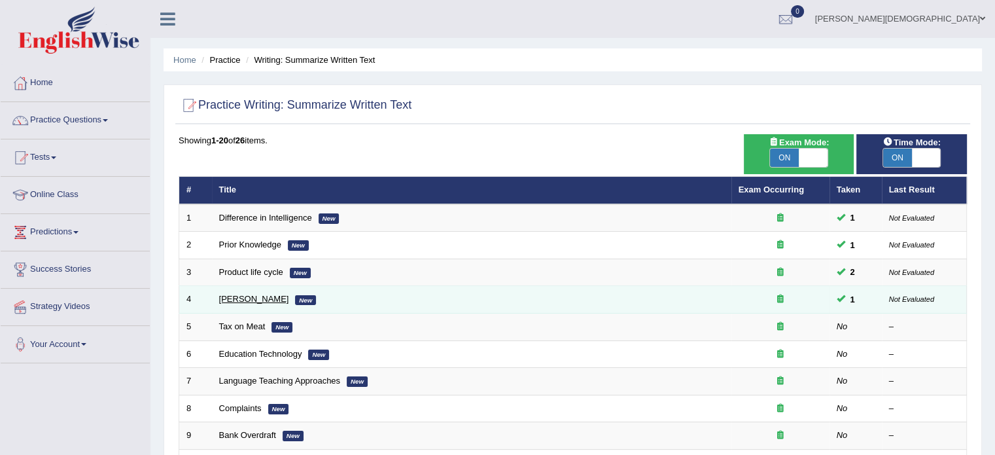
click at [271, 295] on link "[PERSON_NAME]" at bounding box center [254, 299] width 70 height 10
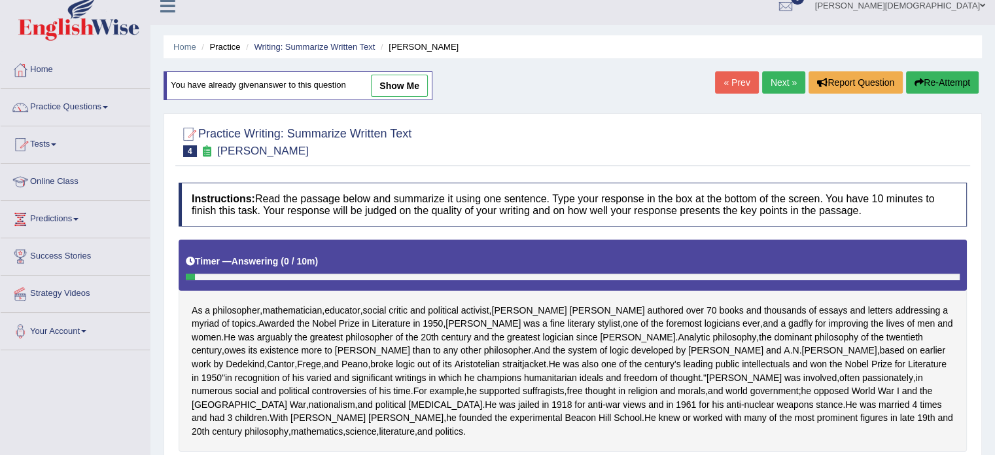
scroll to position [13, 0]
click at [784, 87] on link "Next »" at bounding box center [783, 82] width 43 height 22
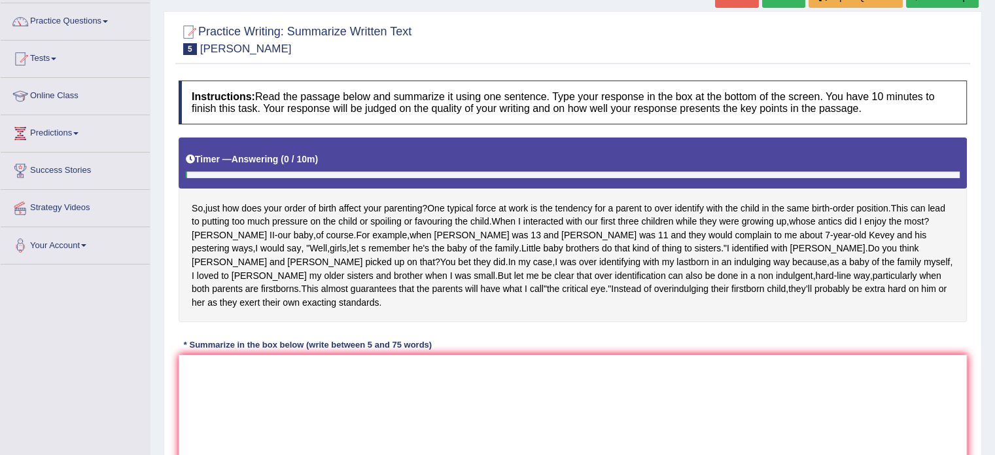
scroll to position [99, 0]
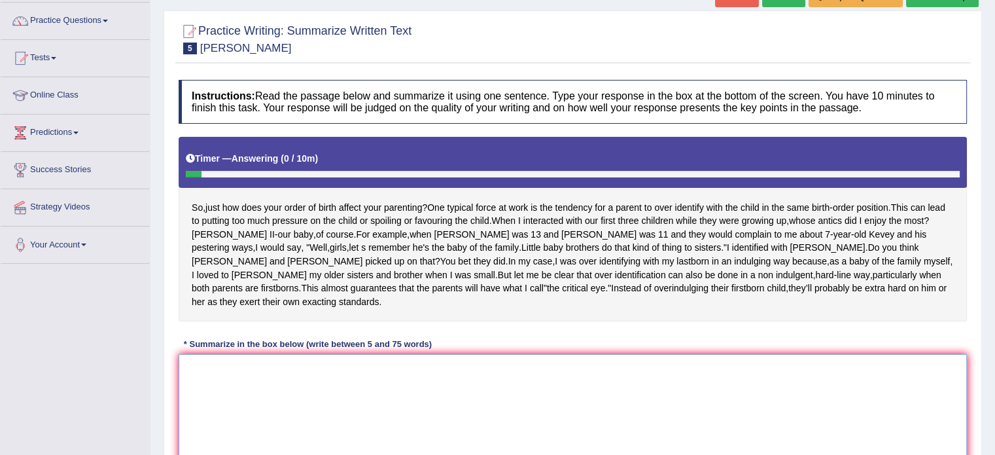
click at [204, 365] on textarea at bounding box center [573, 417] width 788 height 127
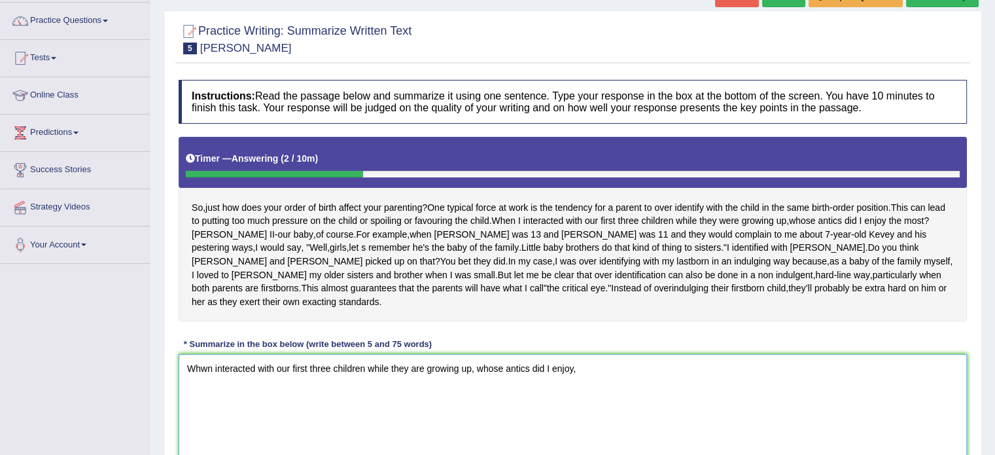
click at [207, 354] on textarea "Whwn interacted with our first three children while they are growing up, whose …" at bounding box center [573, 417] width 788 height 127
click at [571, 358] on textarea "n interacted with our first three children while they are growing up, whose ant…" at bounding box center [573, 417] width 788 height 127
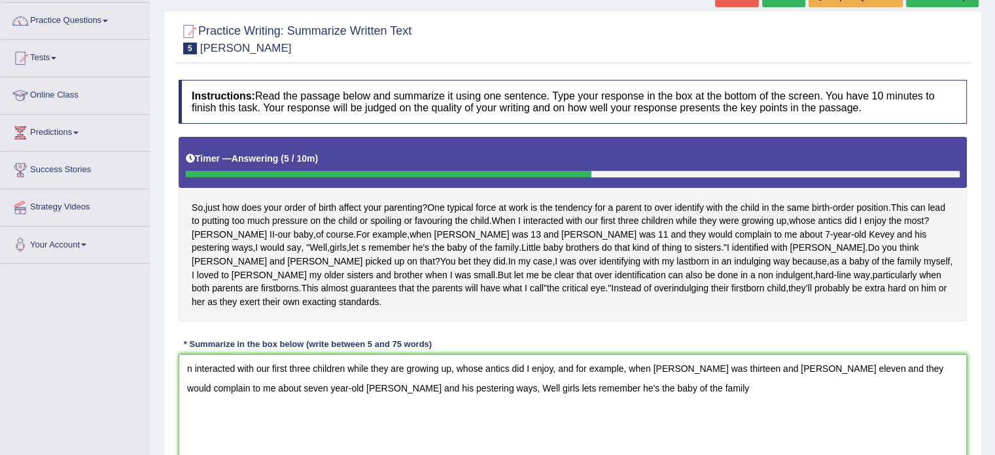
click at [186, 354] on textarea "n interacted with our first three children while they are growing up, whose ant…" at bounding box center [573, 417] width 788 height 127
click at [572, 355] on textarea "When interacted with our first three children while they are growing up, whose …" at bounding box center [573, 417] width 788 height 127
click at [482, 373] on textarea "When interacted with our first three children while they are growing up, whose …" at bounding box center [573, 417] width 788 height 127
click at [684, 371] on textarea "When interacted with our first three children while they are growing up, whose …" at bounding box center [573, 417] width 788 height 127
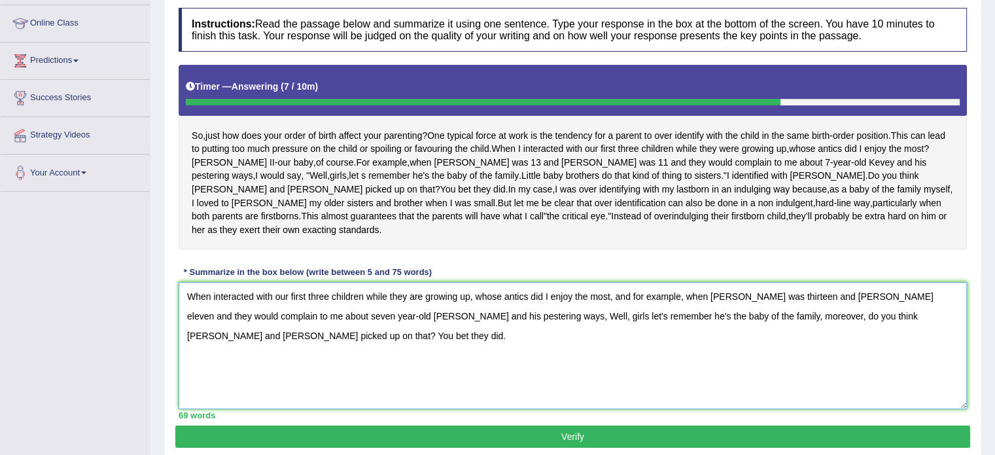
scroll to position [170, 0]
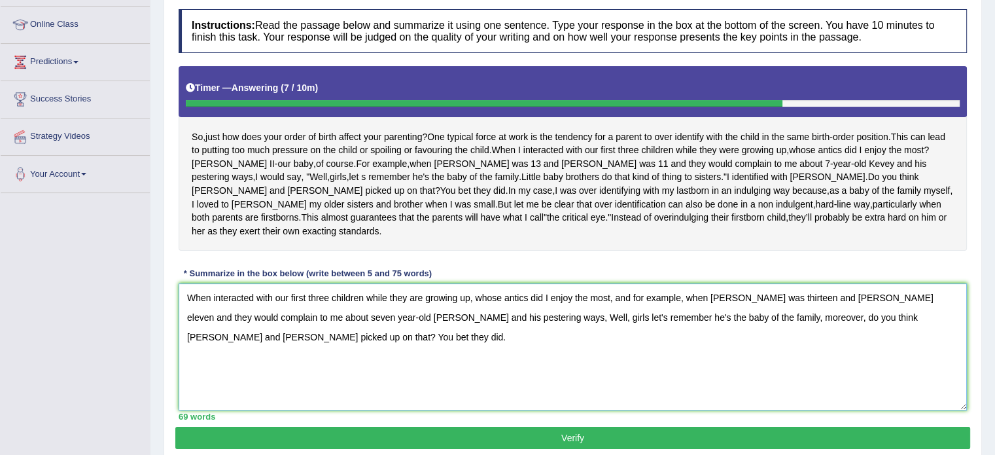
type textarea "When interacted with our first three children while they are growing up, whose …"
click at [589, 426] on button "Verify" at bounding box center [572, 437] width 795 height 22
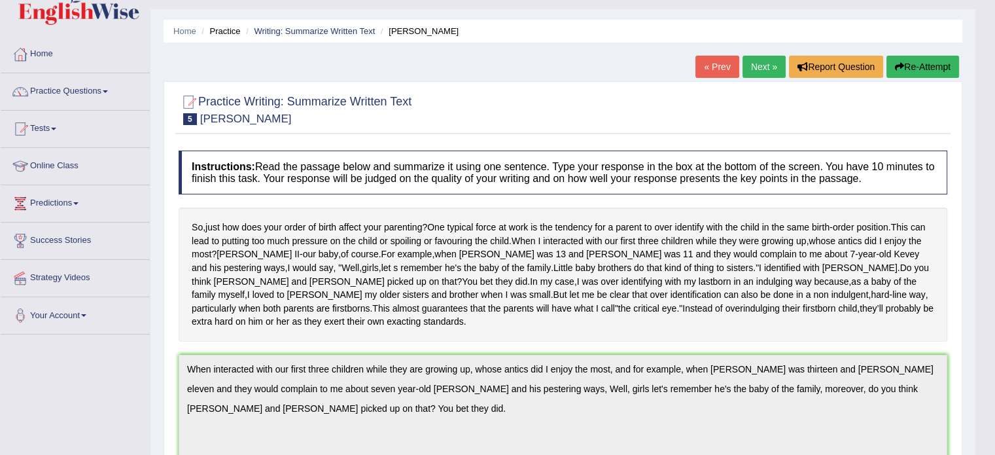
scroll to position [47, 0]
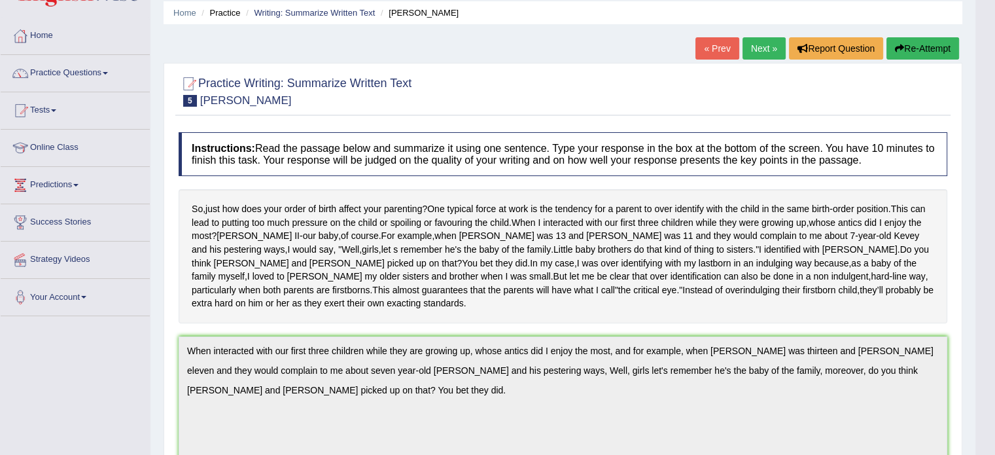
click at [921, 49] on button "Re-Attempt" at bounding box center [922, 48] width 73 height 22
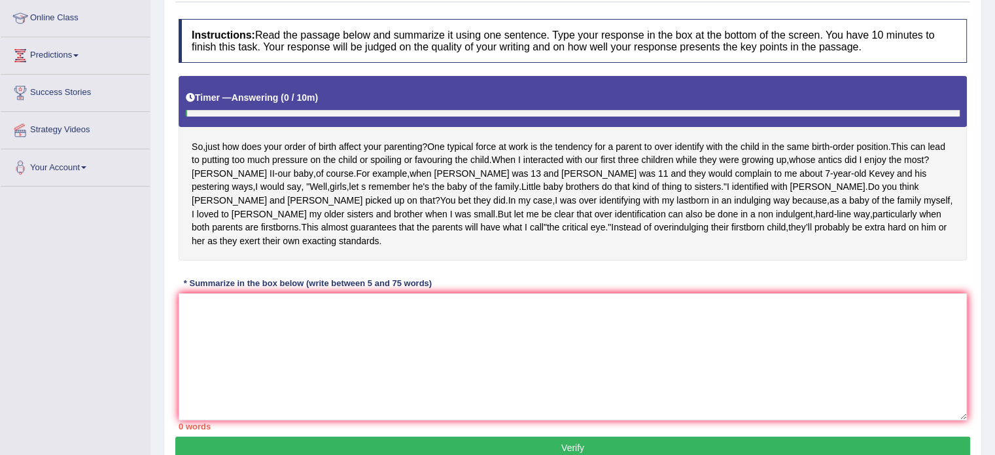
scroll to position [199, 0]
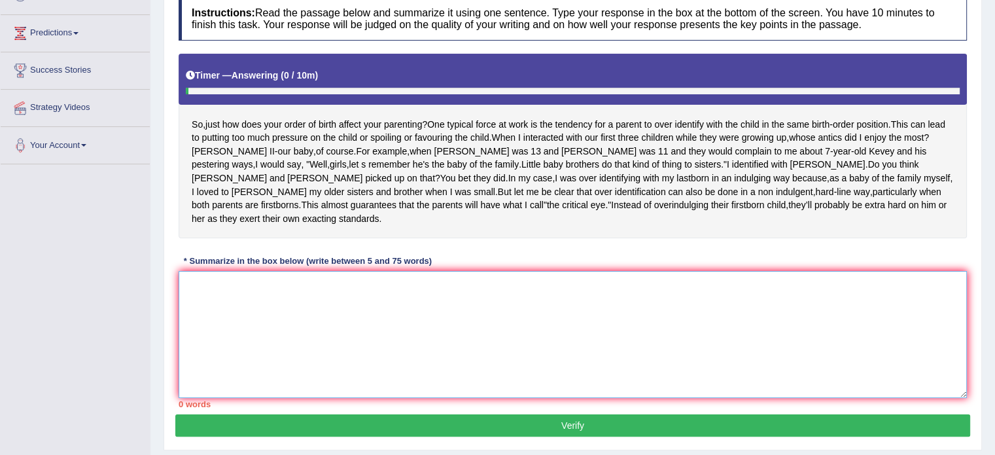
click at [190, 271] on textarea at bounding box center [573, 334] width 788 height 127
type textarea "W"
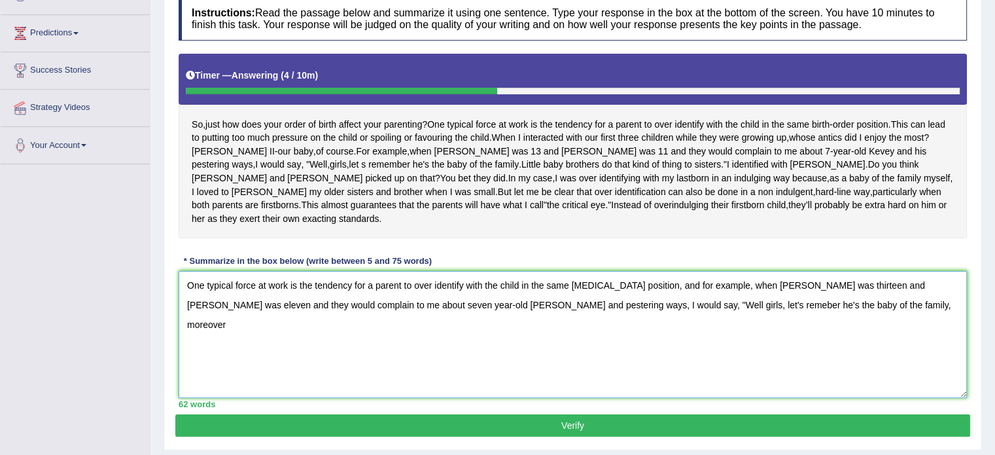
click at [791, 289] on textarea "One typical force at work is the tendency for a parent to over identify with th…" at bounding box center [573, 334] width 788 height 127
click at [905, 287] on textarea "One typical force at work is the tendency for a parent to over identify with th…" at bounding box center [573, 334] width 788 height 127
type textarea "One typical force at work is the tendency for a parent to over identify with th…"
click at [581, 414] on button "Verify" at bounding box center [572, 425] width 795 height 22
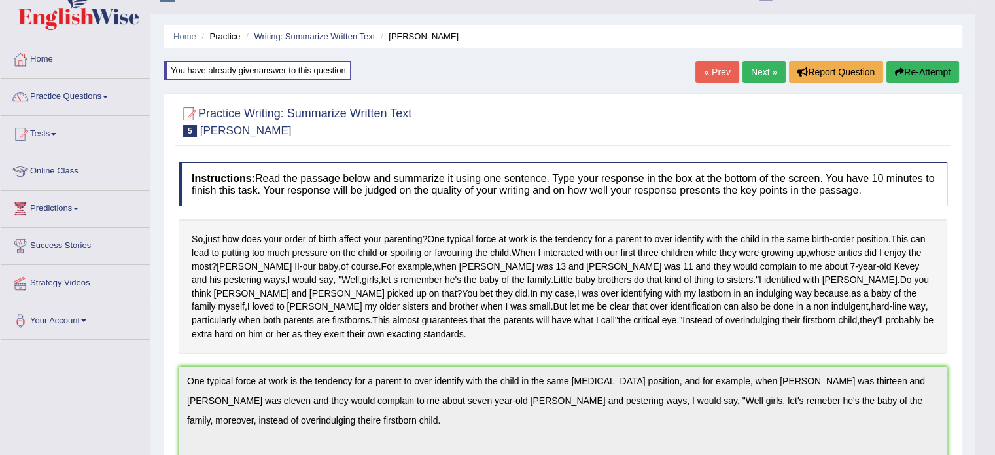
scroll to position [20, 0]
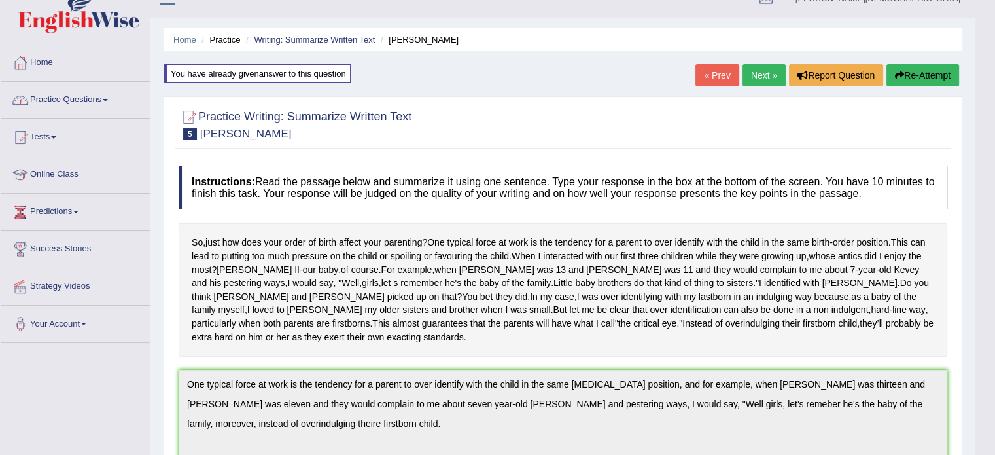
click at [108, 101] on link "Practice Questions" at bounding box center [75, 98] width 149 height 33
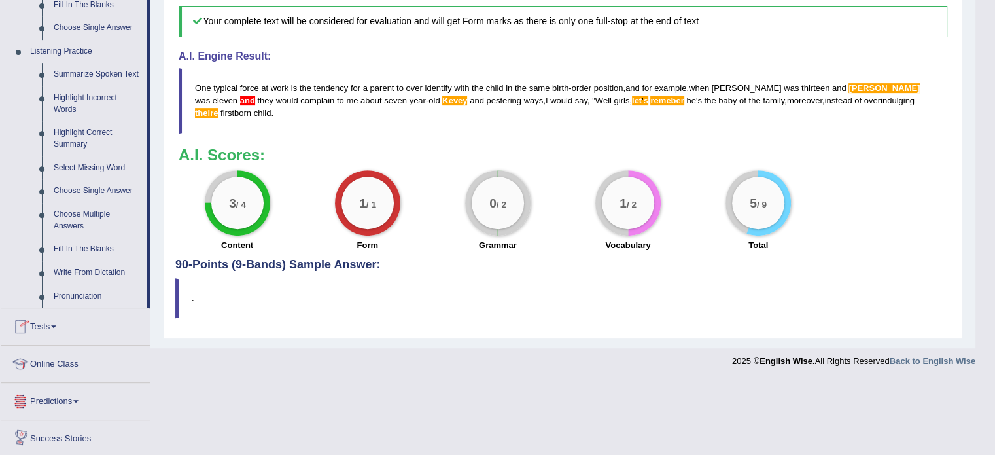
scroll to position [606, 0]
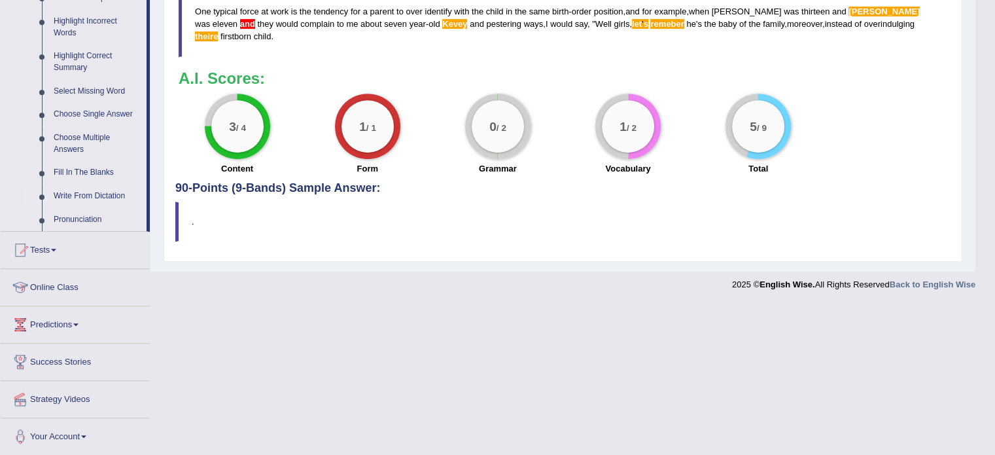
click at [105, 193] on link "Write From Dictation" at bounding box center [97, 196] width 99 height 24
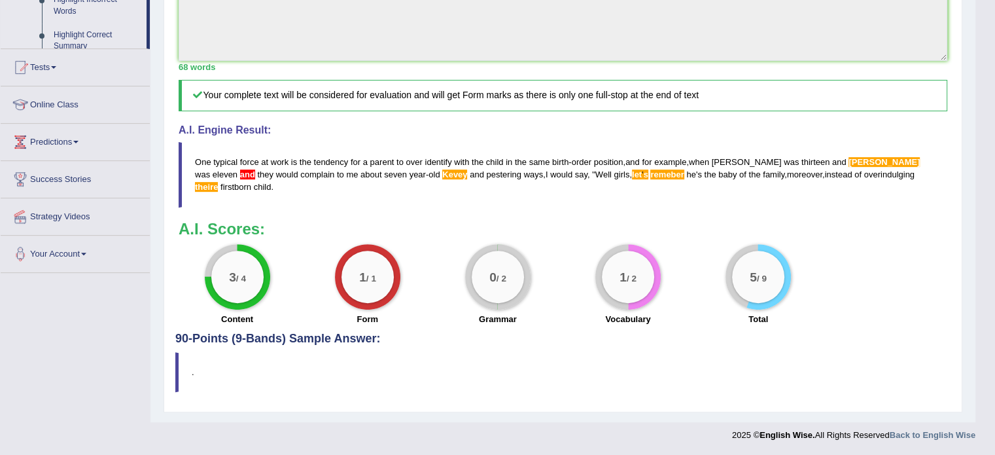
scroll to position [441, 0]
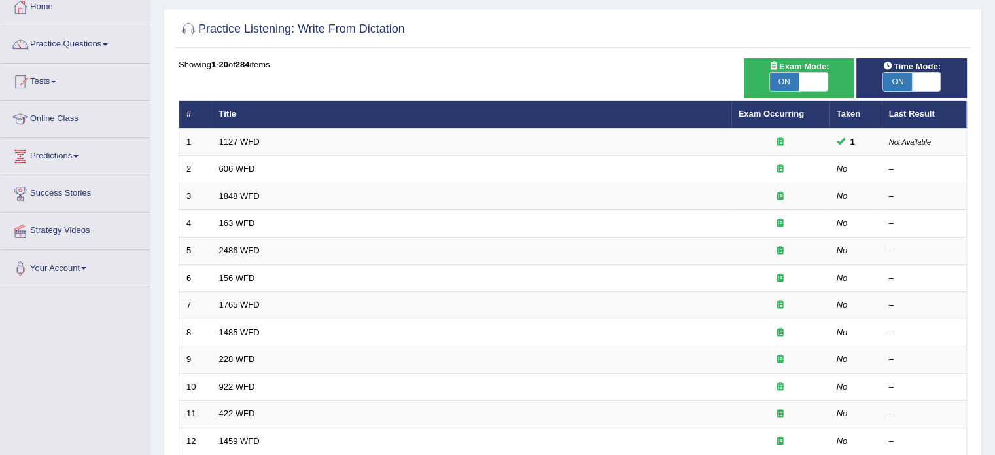
scroll to position [76, 0]
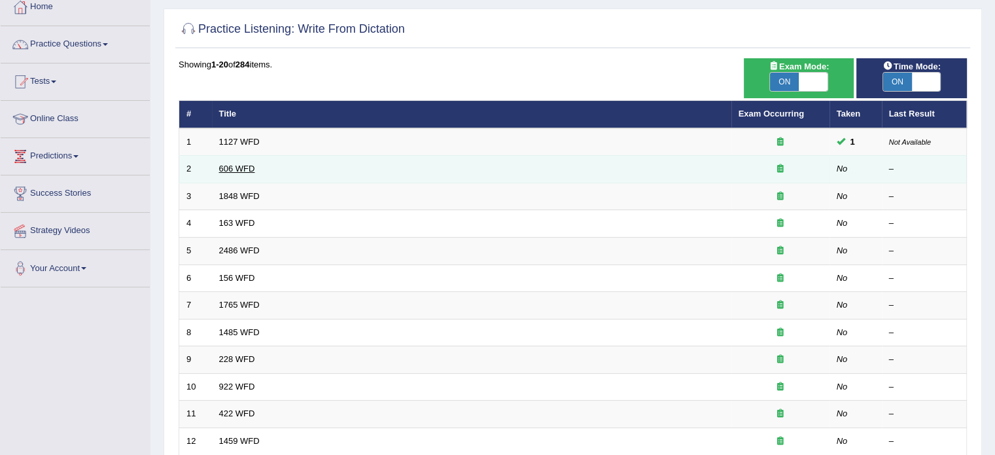
click at [244, 167] on link "606 WFD" at bounding box center [237, 169] width 36 height 10
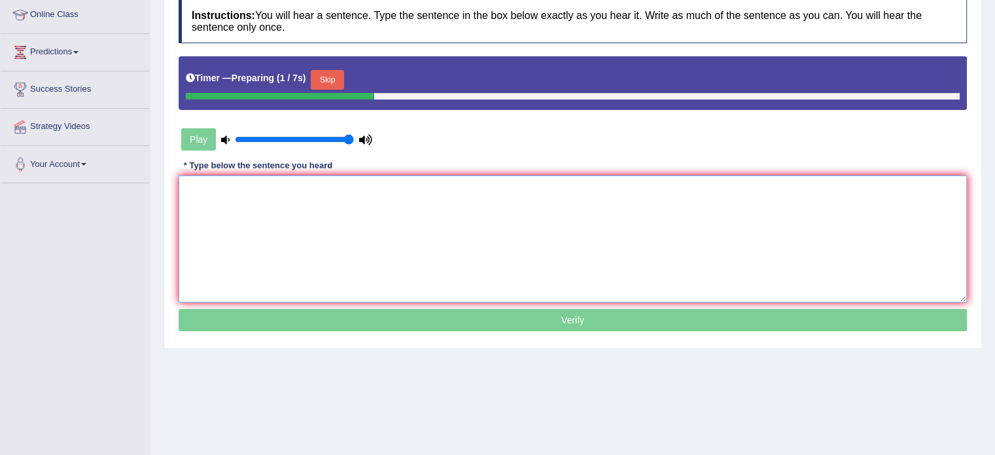
click at [194, 188] on textarea at bounding box center [573, 238] width 788 height 127
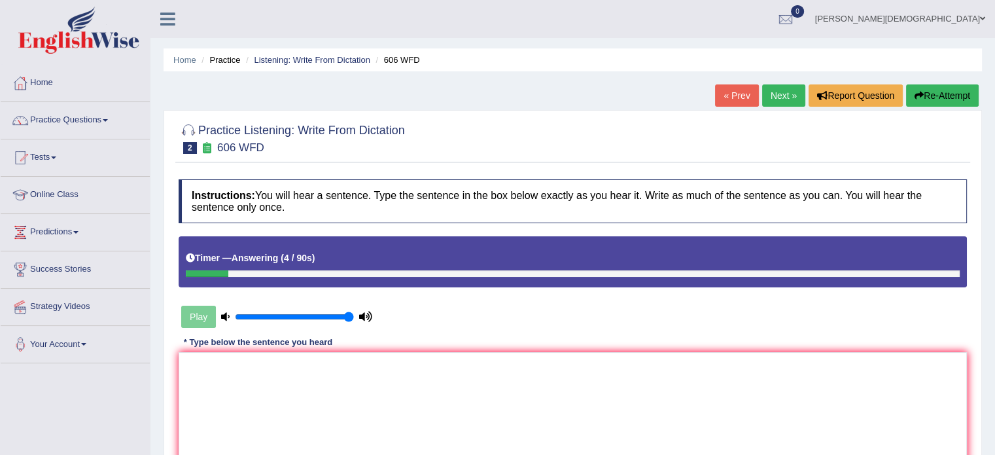
click at [936, 91] on button "Re-Attempt" at bounding box center [942, 95] width 73 height 22
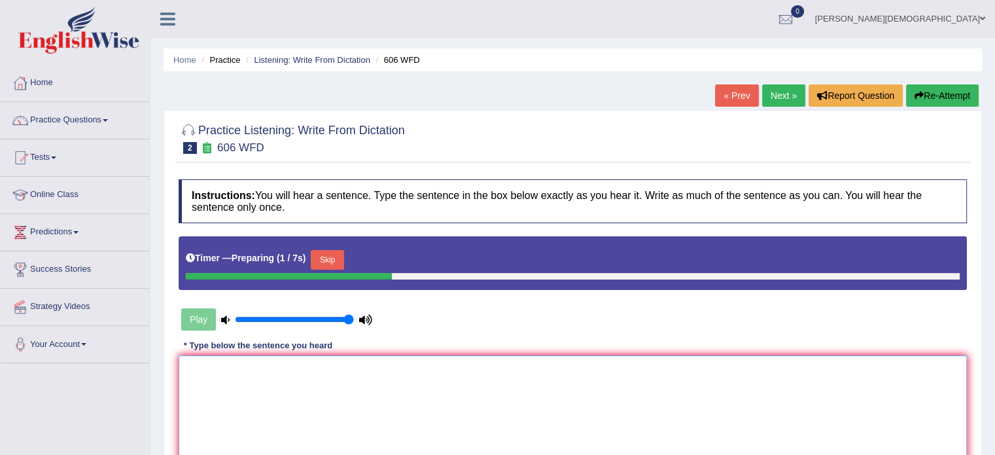
click at [193, 374] on textarea at bounding box center [573, 418] width 788 height 127
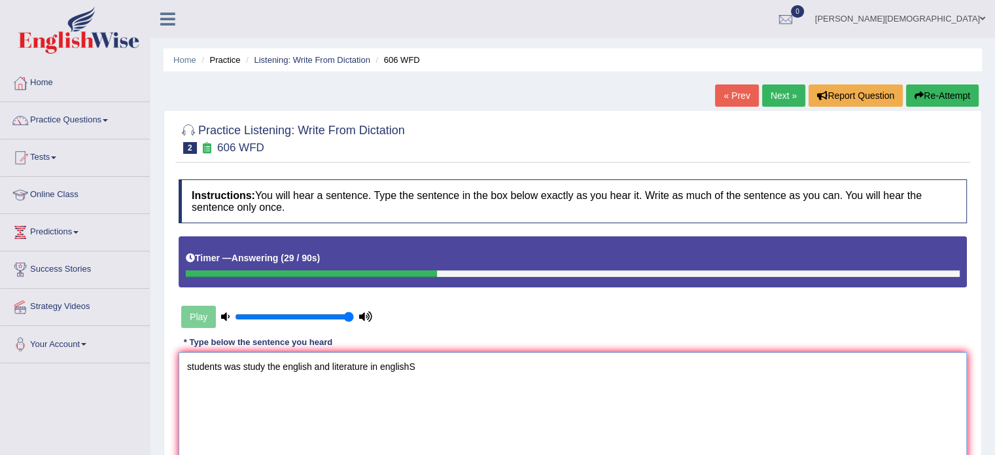
click at [188, 366] on textarea "students was study the english and literature in englishS" at bounding box center [573, 415] width 788 height 127
click at [421, 369] on textarea "Students was study the english and literature in englishS" at bounding box center [573, 415] width 788 height 127
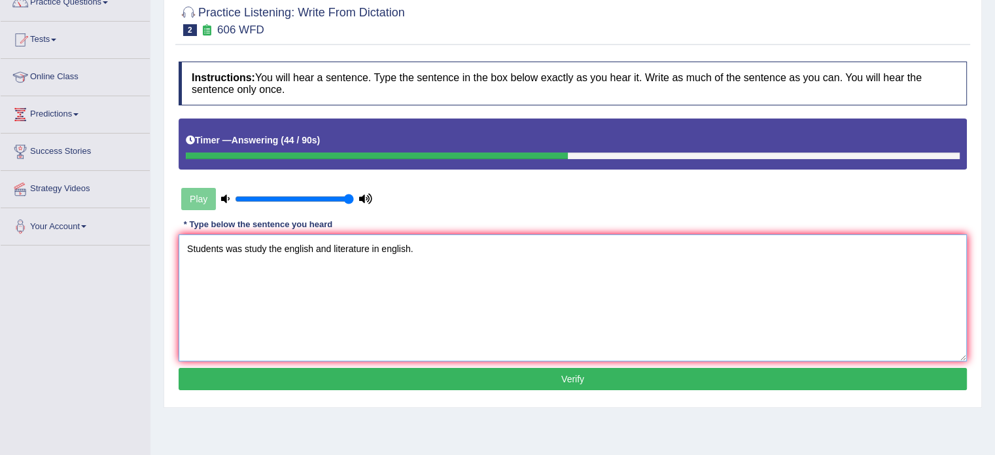
scroll to position [186, 0]
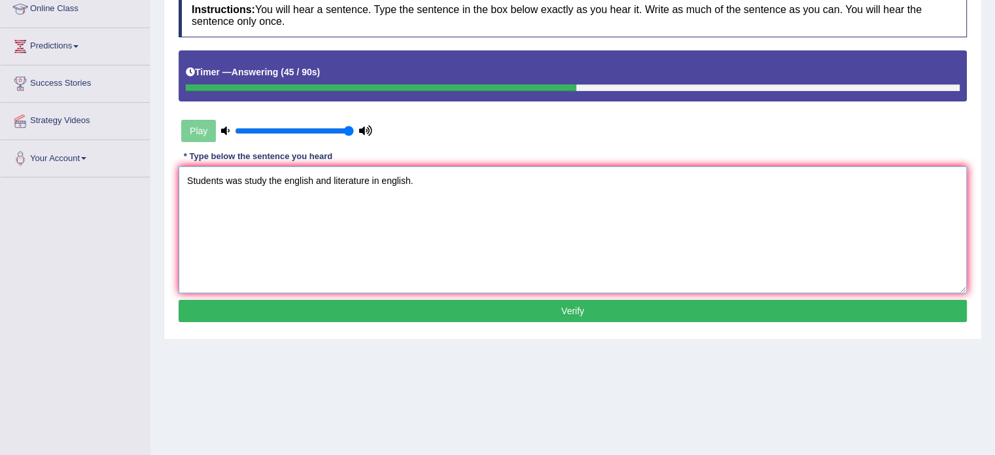
type textarea "Students was study the english and literature in english."
click at [589, 303] on button "Verify" at bounding box center [573, 311] width 788 height 22
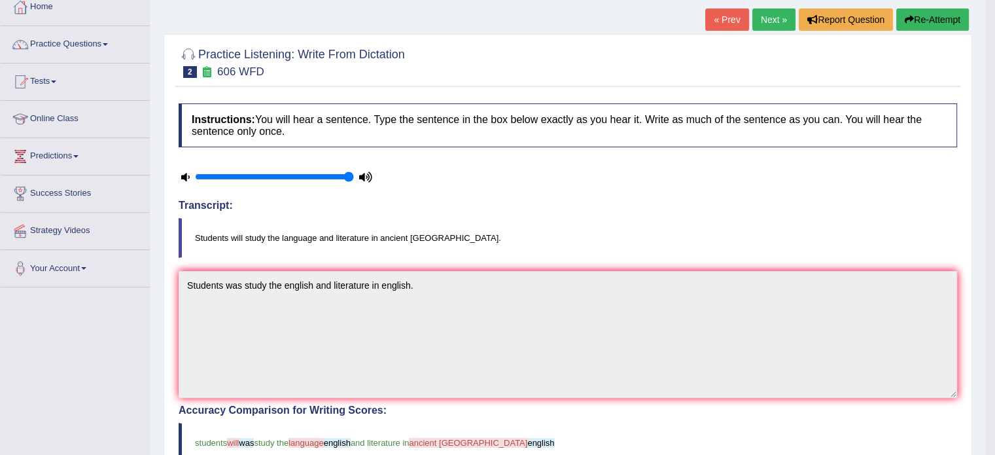
scroll to position [73, 0]
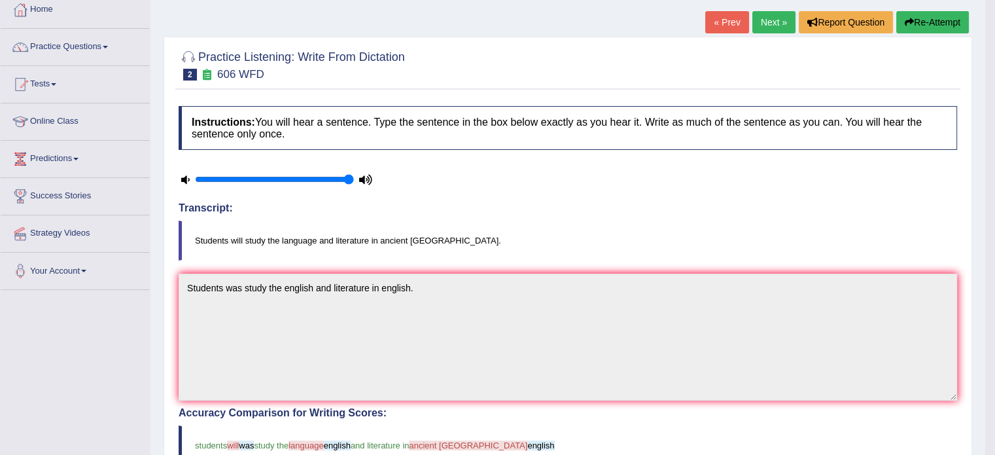
click at [774, 22] on link "Next »" at bounding box center [773, 22] width 43 height 22
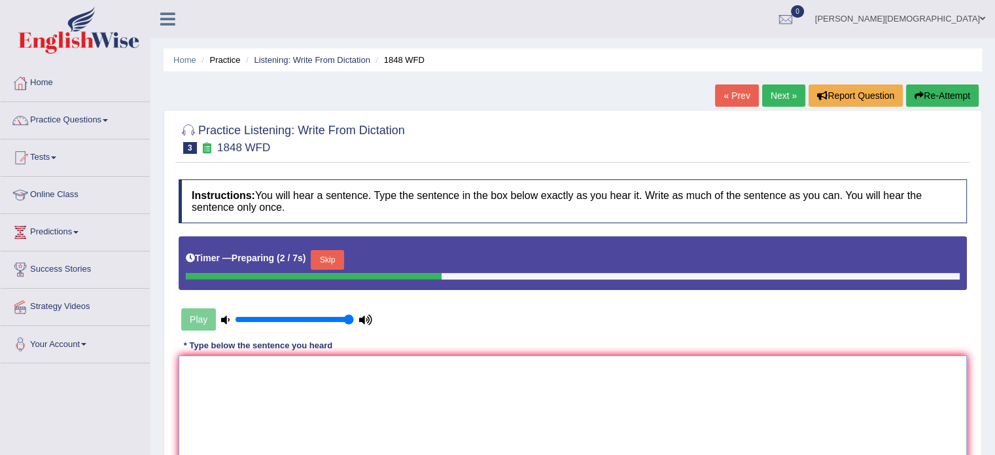
click at [199, 372] on textarea at bounding box center [573, 418] width 788 height 127
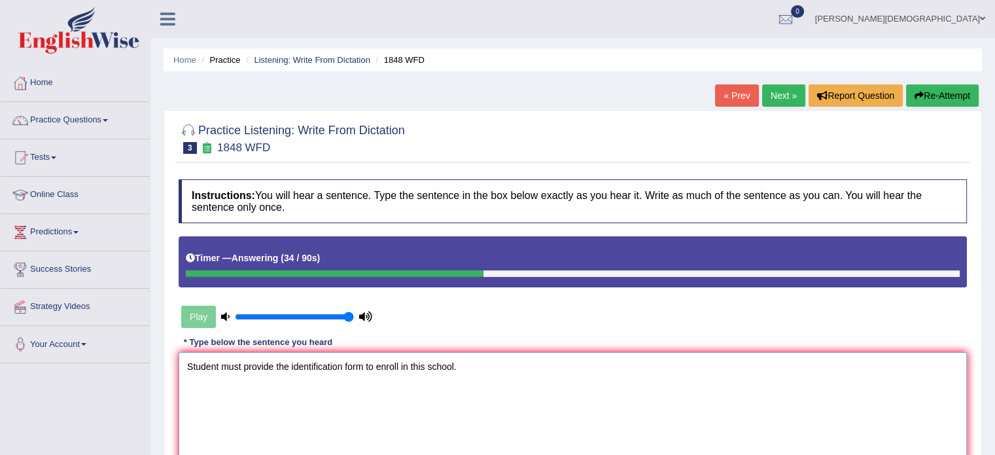
click at [218, 366] on textarea "Student must provide the identification form to enroll in this school." at bounding box center [573, 415] width 788 height 127
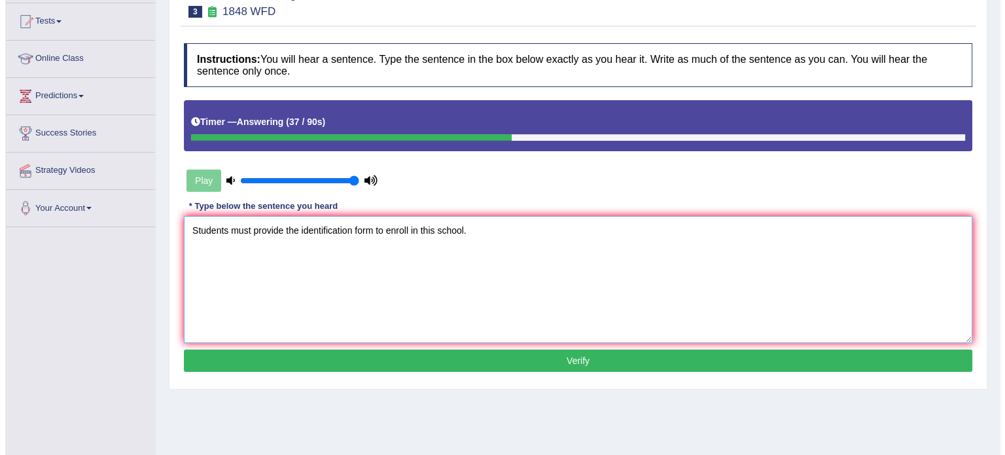
scroll to position [138, 0]
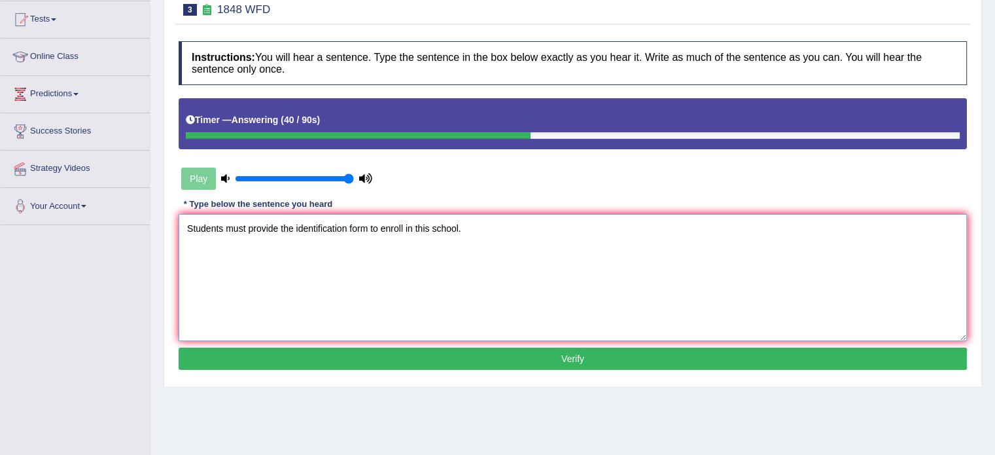
type textarea "Students must provide the identification form to enroll in this school."
click at [583, 368] on div "Instructions: You will hear a sentence. Type the sentence in the box below exac…" at bounding box center [572, 207] width 795 height 345
click at [570, 359] on button "Verify" at bounding box center [573, 358] width 788 height 22
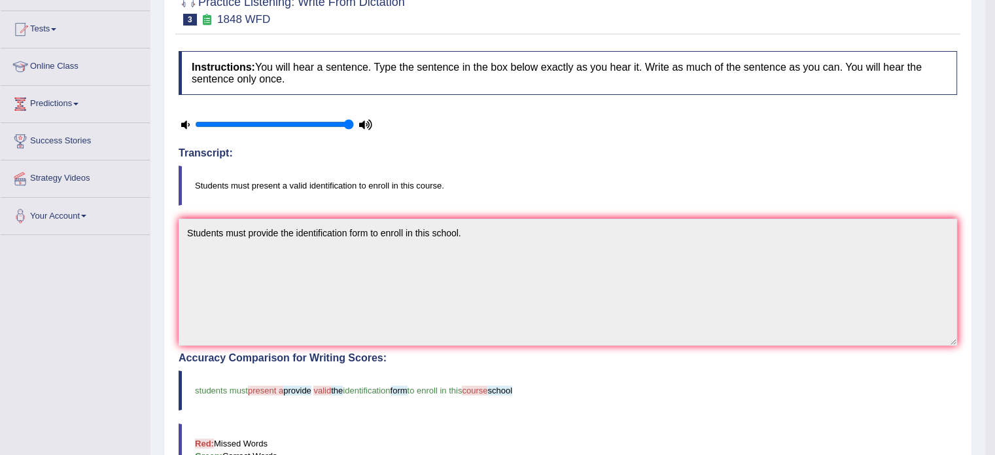
scroll to position [0, 0]
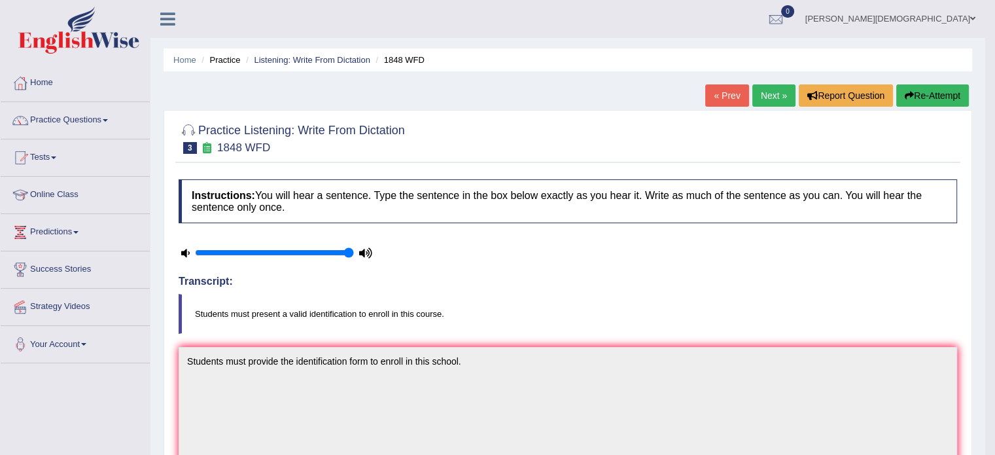
click at [926, 97] on button "Re-Attempt" at bounding box center [932, 95] width 73 height 22
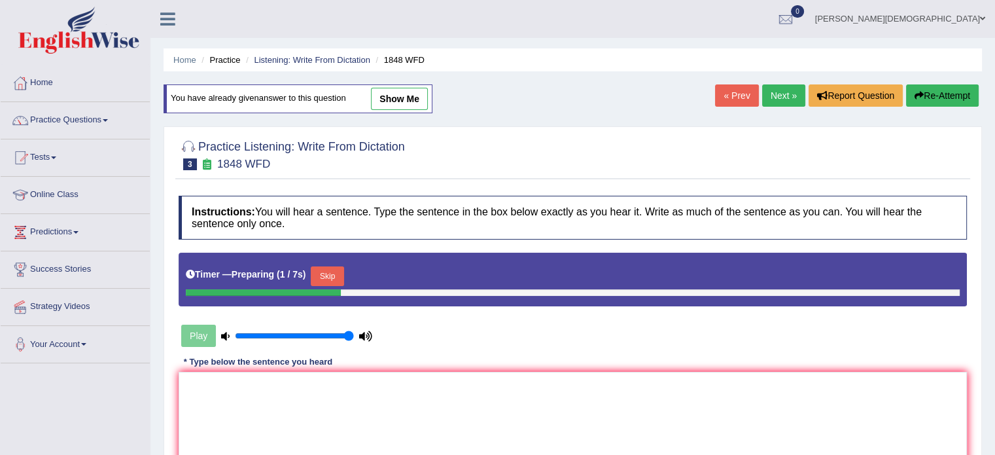
click at [776, 95] on link "Next »" at bounding box center [783, 95] width 43 height 22
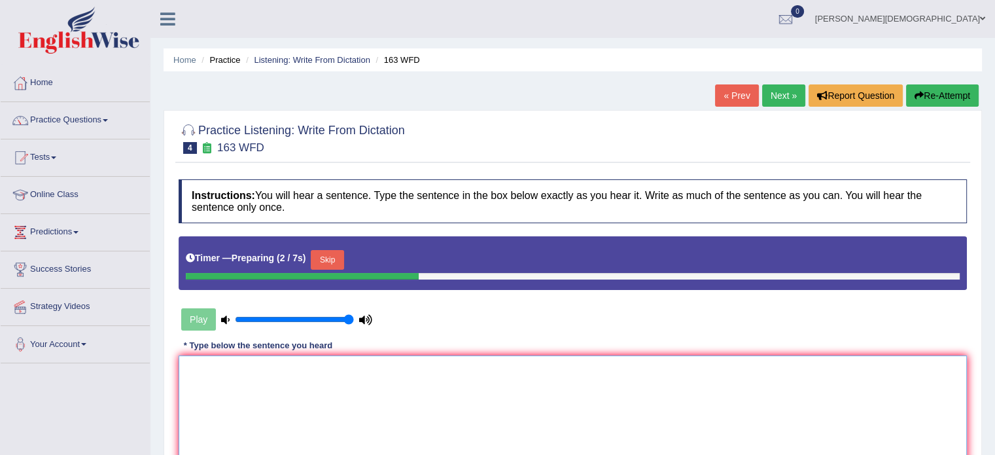
click at [199, 366] on textarea at bounding box center [573, 418] width 788 height 127
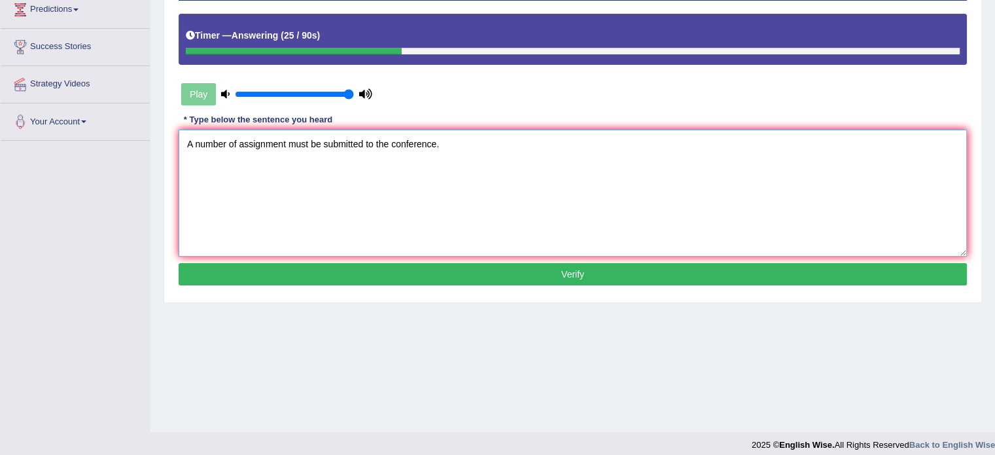
scroll to position [232, 0]
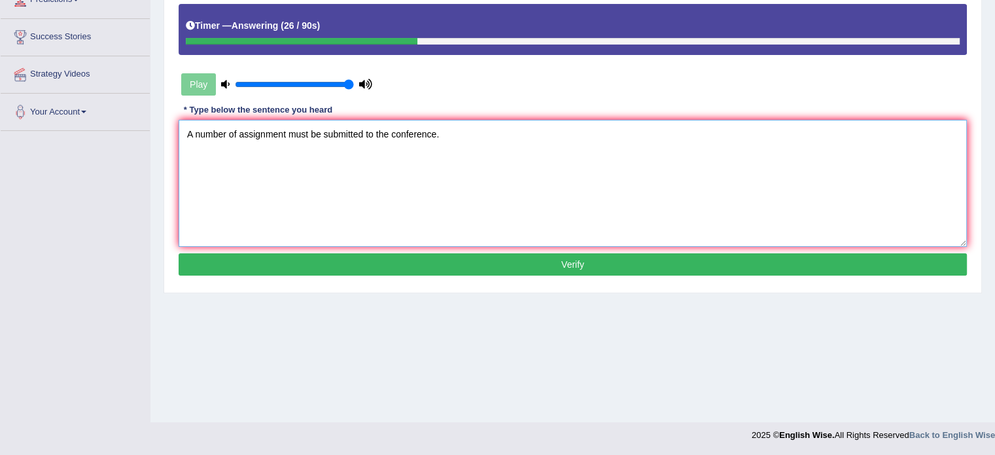
type textarea "A number of assignment must be submitted to the conference."
click at [578, 264] on button "Verify" at bounding box center [573, 264] width 788 height 22
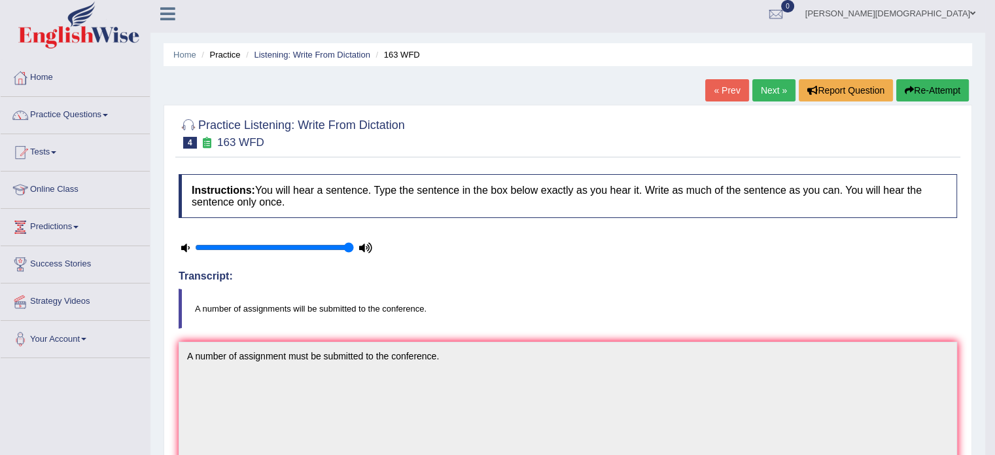
scroll to position [0, 0]
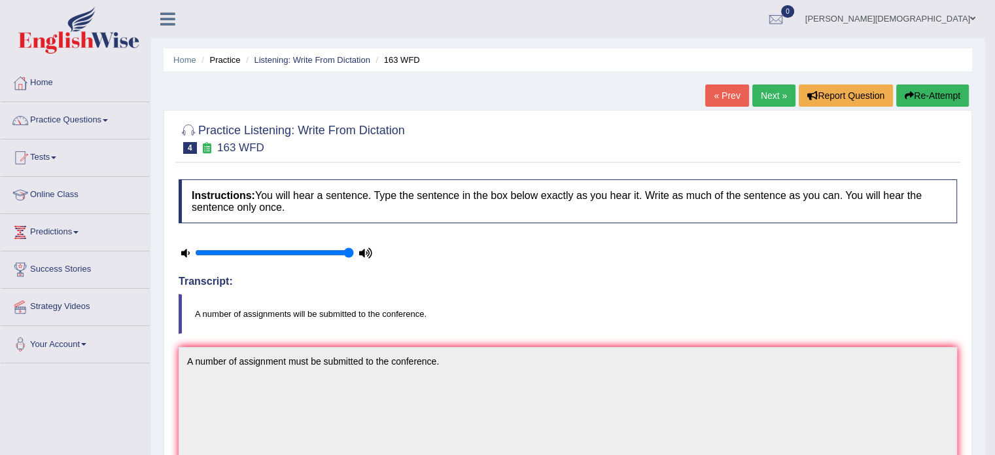
click at [776, 92] on link "Next »" at bounding box center [773, 95] width 43 height 22
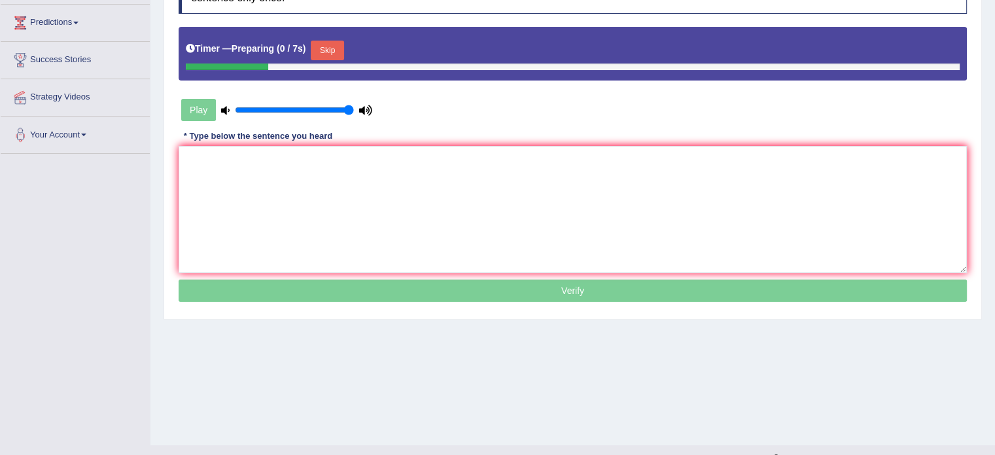
scroll to position [232, 0]
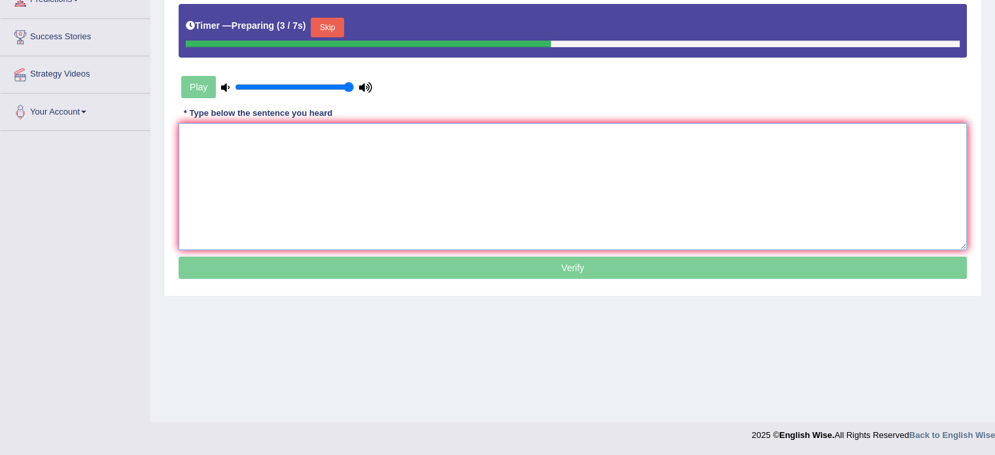
click at [199, 135] on textarea at bounding box center [573, 186] width 788 height 127
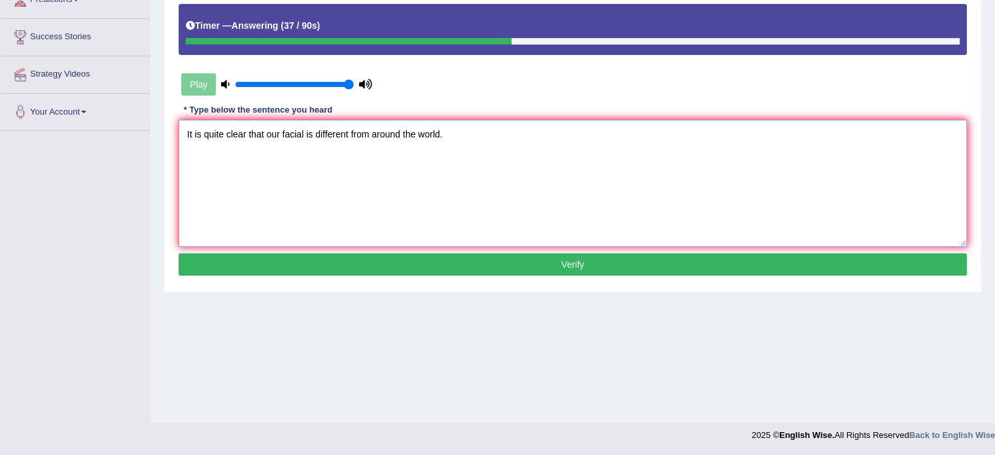
click at [303, 132] on textarea "It is quite clear that our facial is different from around the world." at bounding box center [573, 183] width 788 height 127
type textarea "It is quite clear that our facial expression is different from around the world."
click at [574, 267] on button "Verify" at bounding box center [573, 264] width 788 height 22
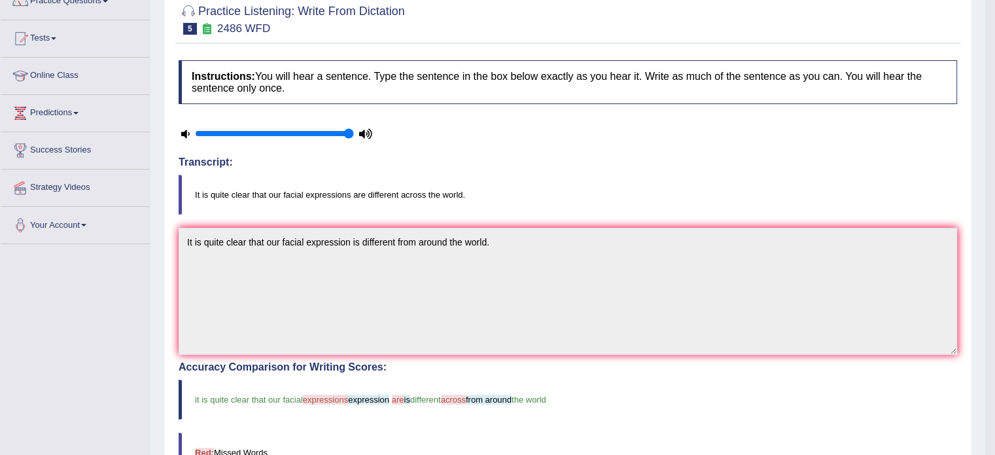
scroll to position [0, 0]
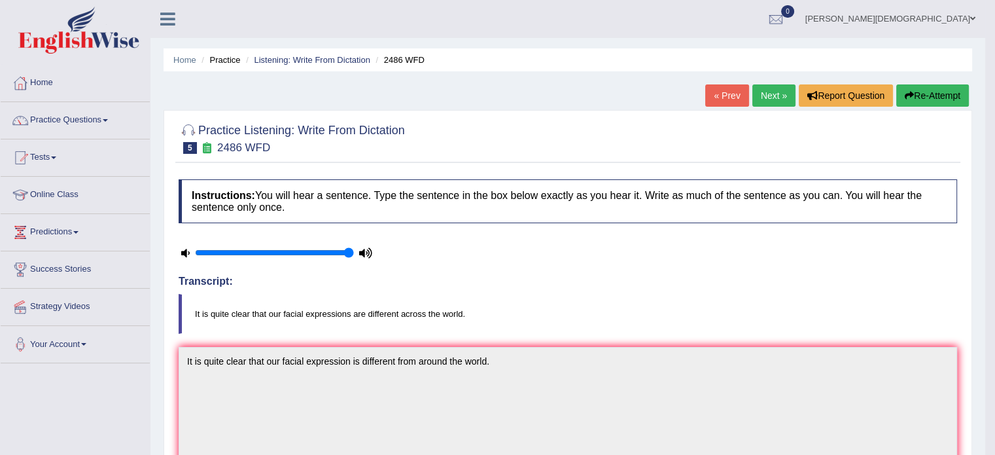
click at [764, 99] on link "Next »" at bounding box center [773, 95] width 43 height 22
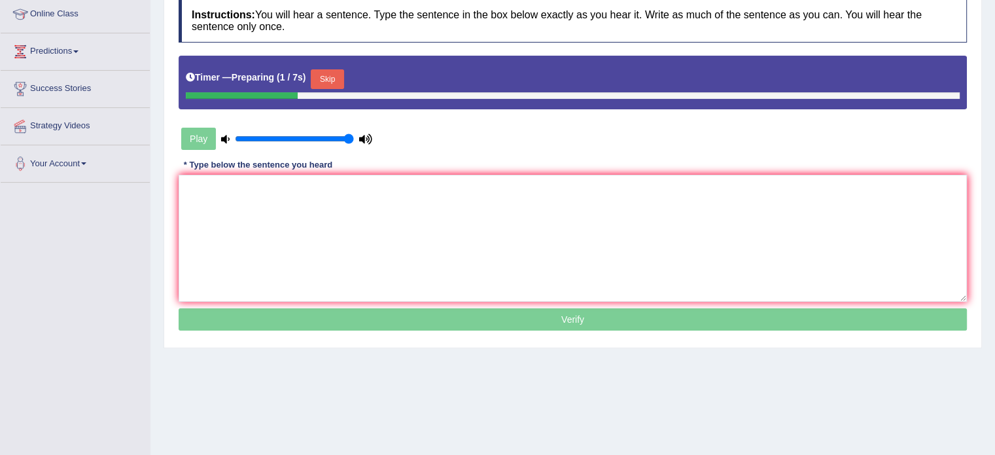
scroll to position [182, 0]
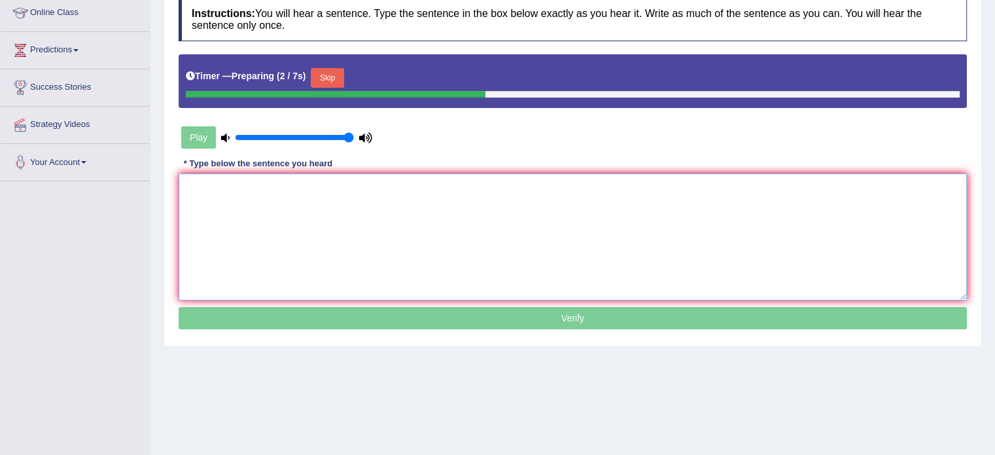
click at [196, 179] on textarea at bounding box center [573, 236] width 788 height 127
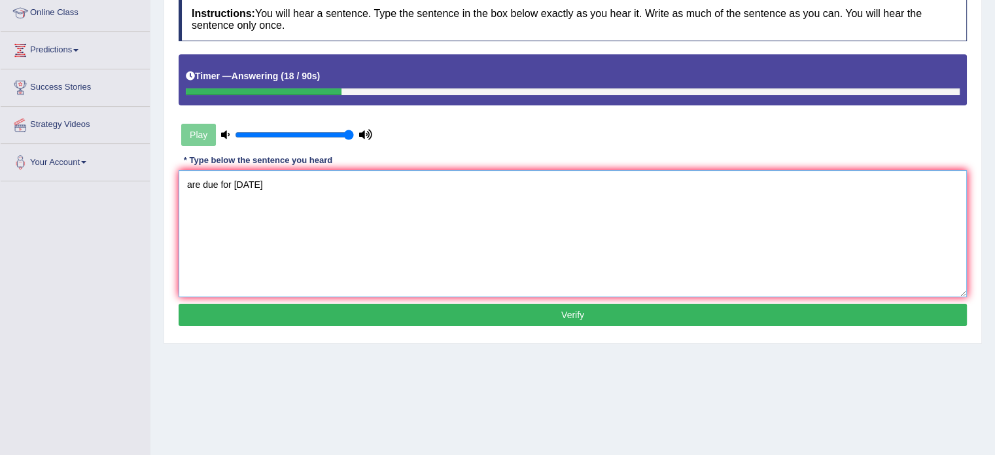
click at [186, 180] on textarea "are due for [DATE]" at bounding box center [573, 233] width 788 height 127
click at [343, 182] on textarea "Your assignment are due for [DATE]" at bounding box center [573, 233] width 788 height 127
type textarea "Your assignment are due for [DATE]."
click at [572, 311] on button "Verify" at bounding box center [573, 314] width 788 height 22
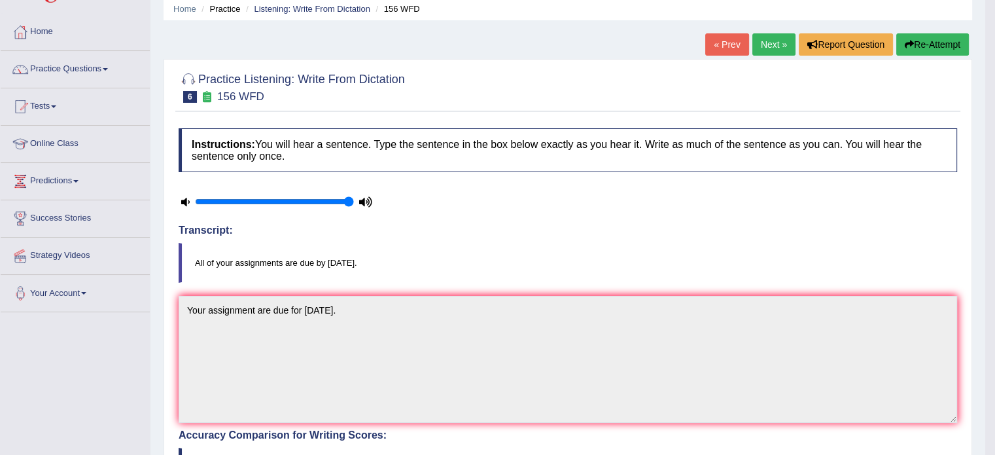
scroll to position [50, 0]
click at [769, 44] on link "Next »" at bounding box center [773, 45] width 43 height 22
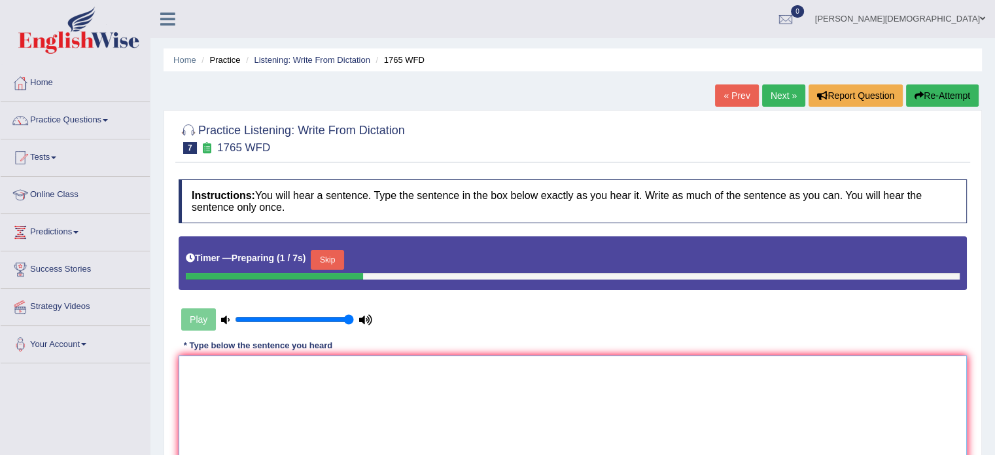
click at [198, 371] on textarea at bounding box center [573, 418] width 788 height 127
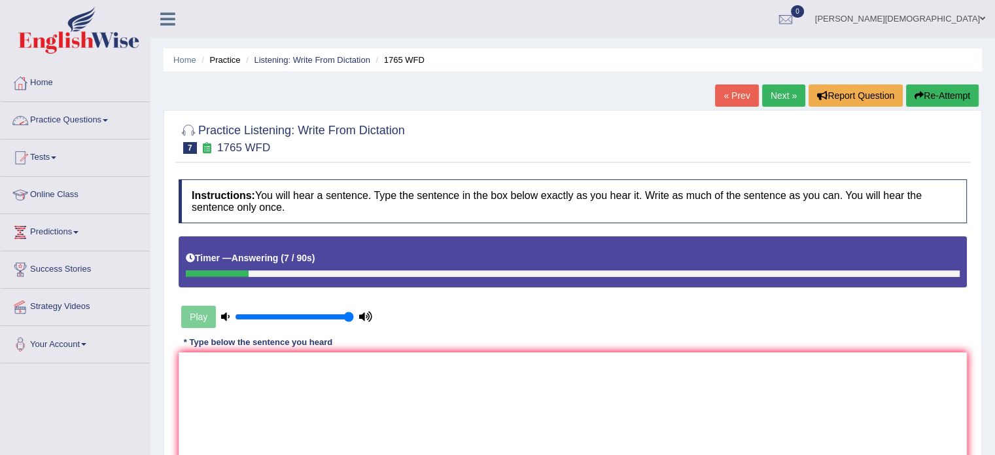
click at [107, 122] on link "Practice Questions" at bounding box center [75, 118] width 149 height 33
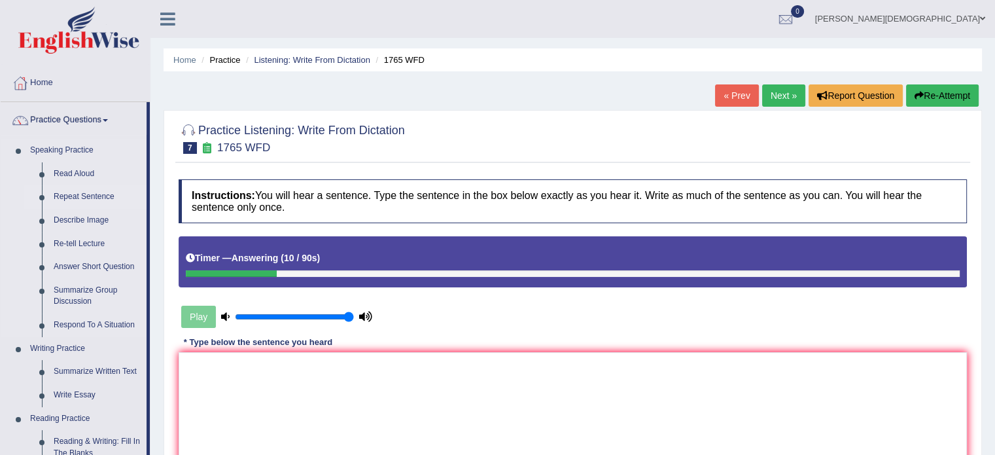
click at [88, 196] on link "Repeat Sentence" at bounding box center [97, 197] width 99 height 24
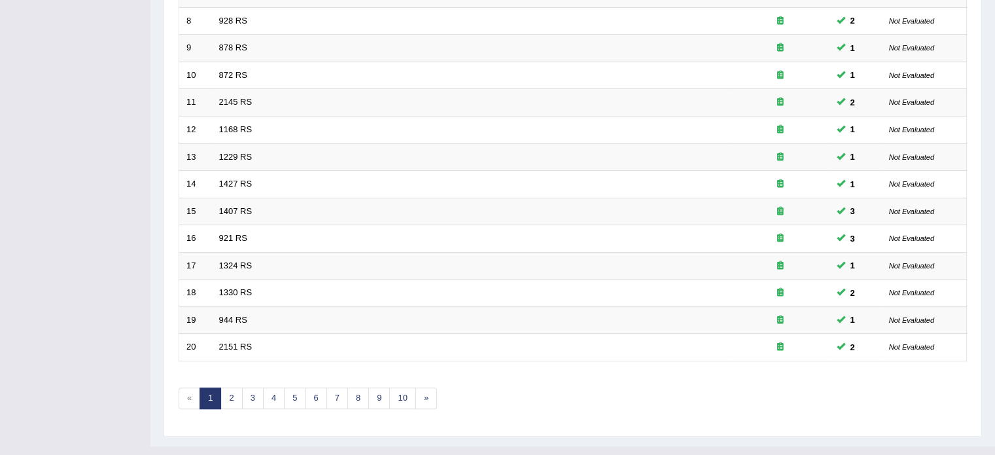
scroll to position [387, 0]
click at [231, 394] on link "2" at bounding box center [231, 398] width 22 height 22
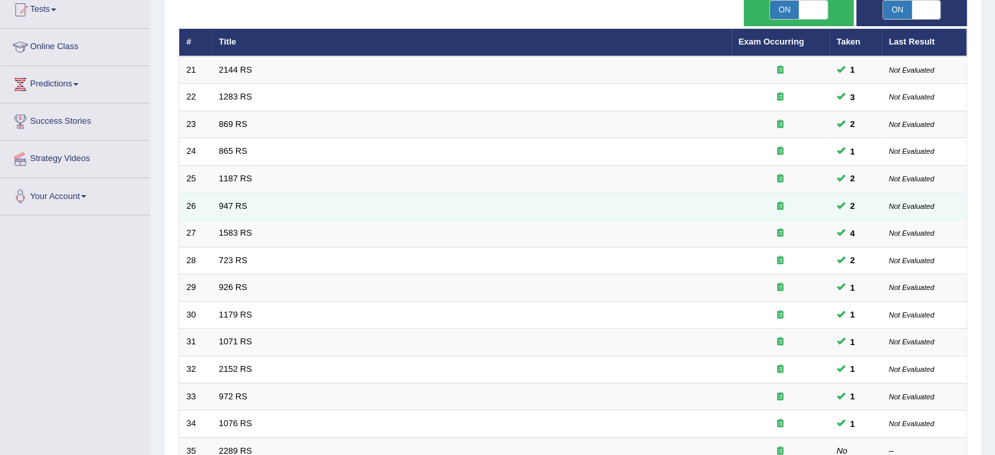
scroll to position [337, 0]
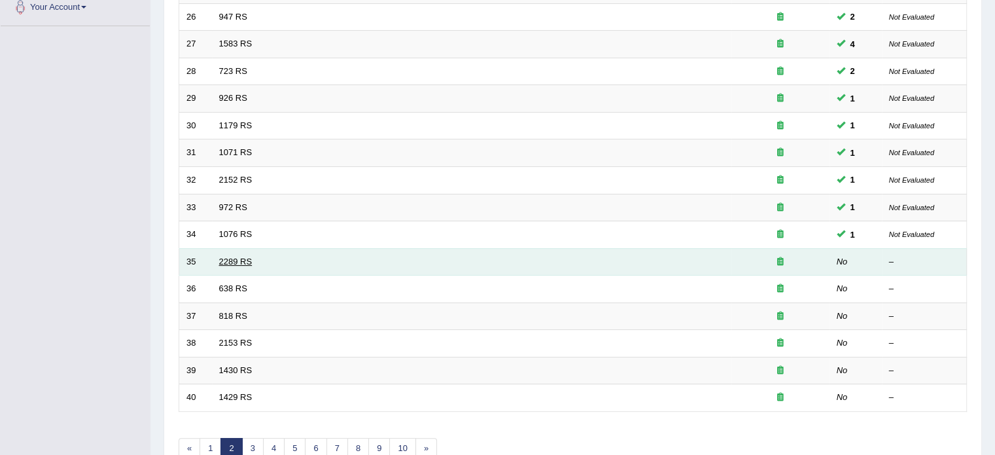
click at [243, 256] on link "2289 RS" at bounding box center [235, 261] width 33 height 10
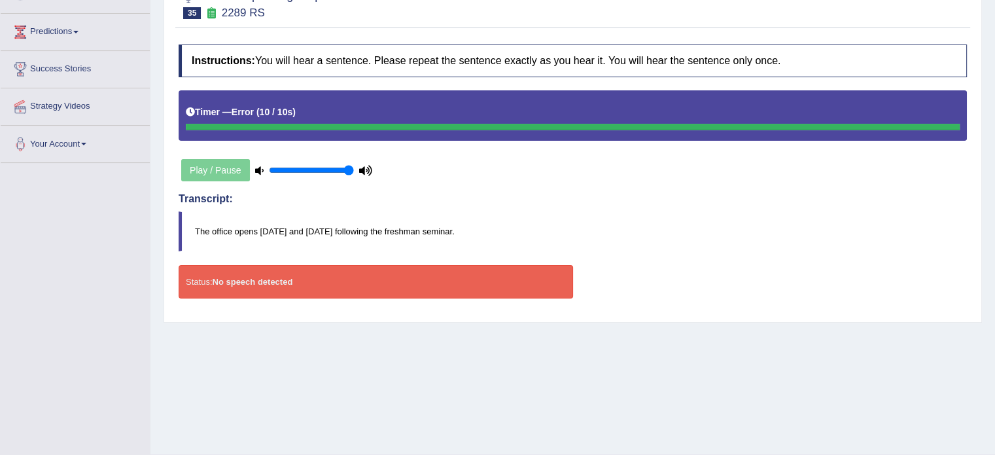
scroll to position [201, 0]
